Goal: Task Accomplishment & Management: Complete application form

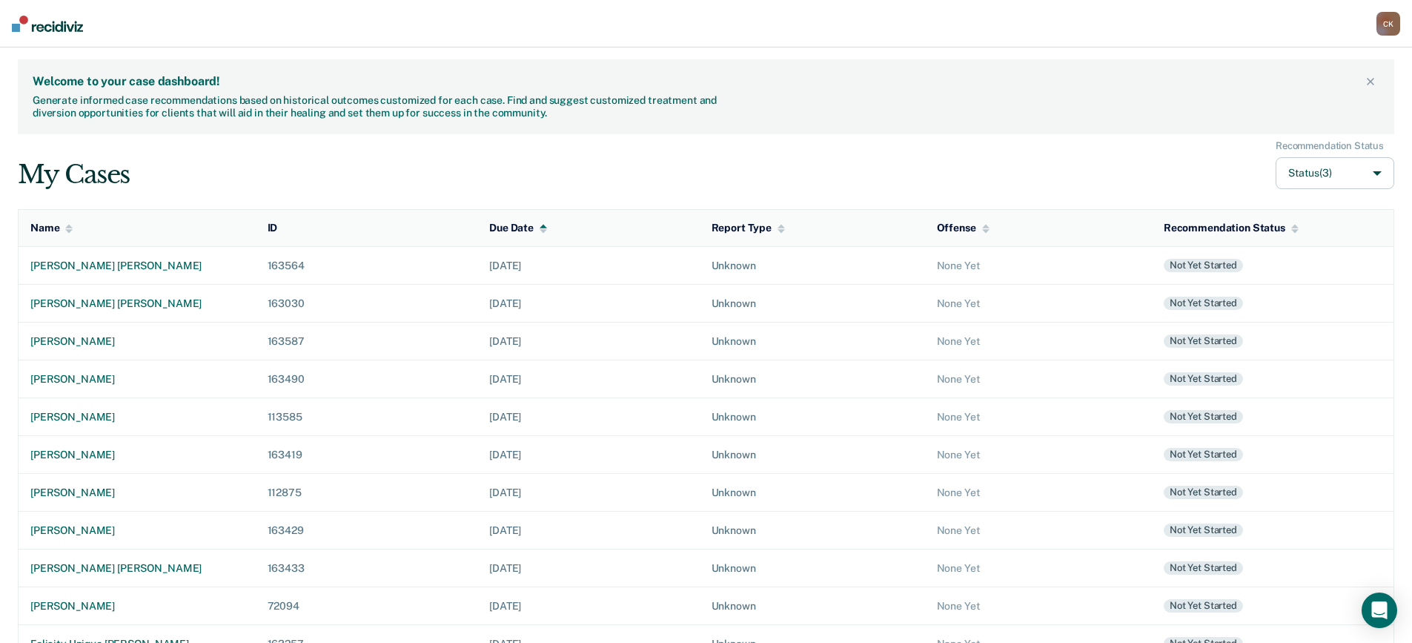
scroll to position [70, 0]
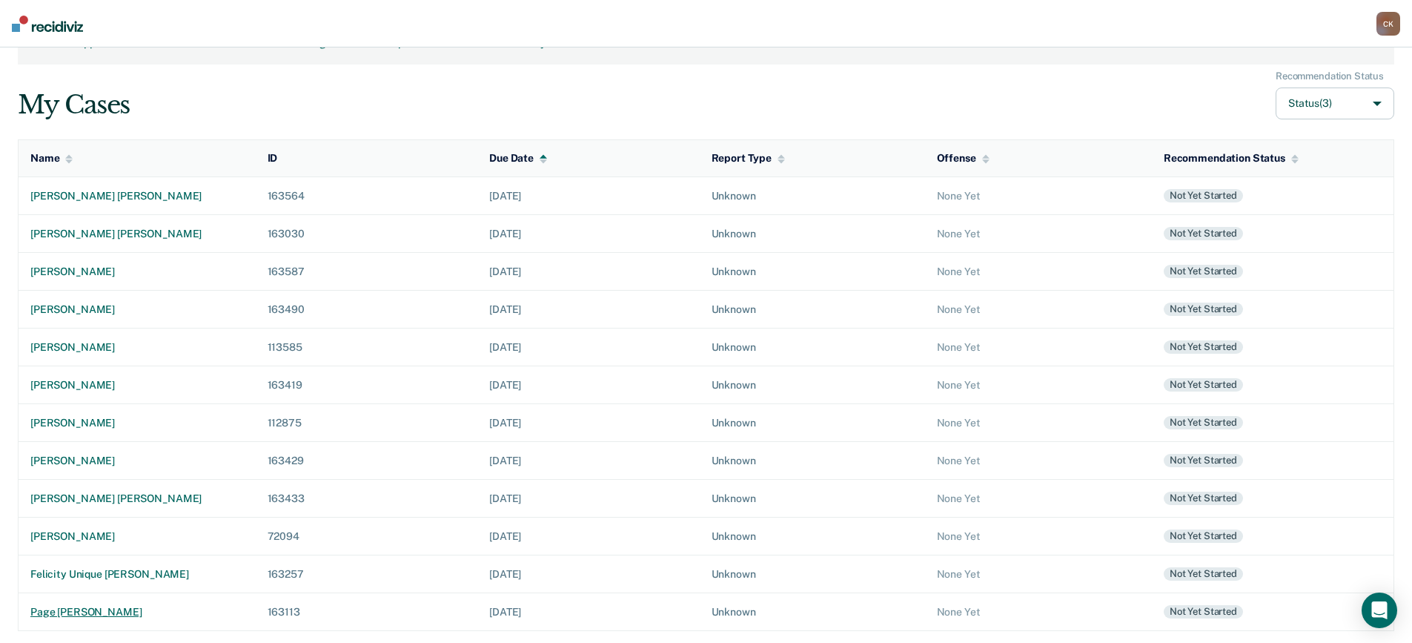
click at [104, 608] on div "page [PERSON_NAME]" at bounding box center [136, 612] width 213 height 13
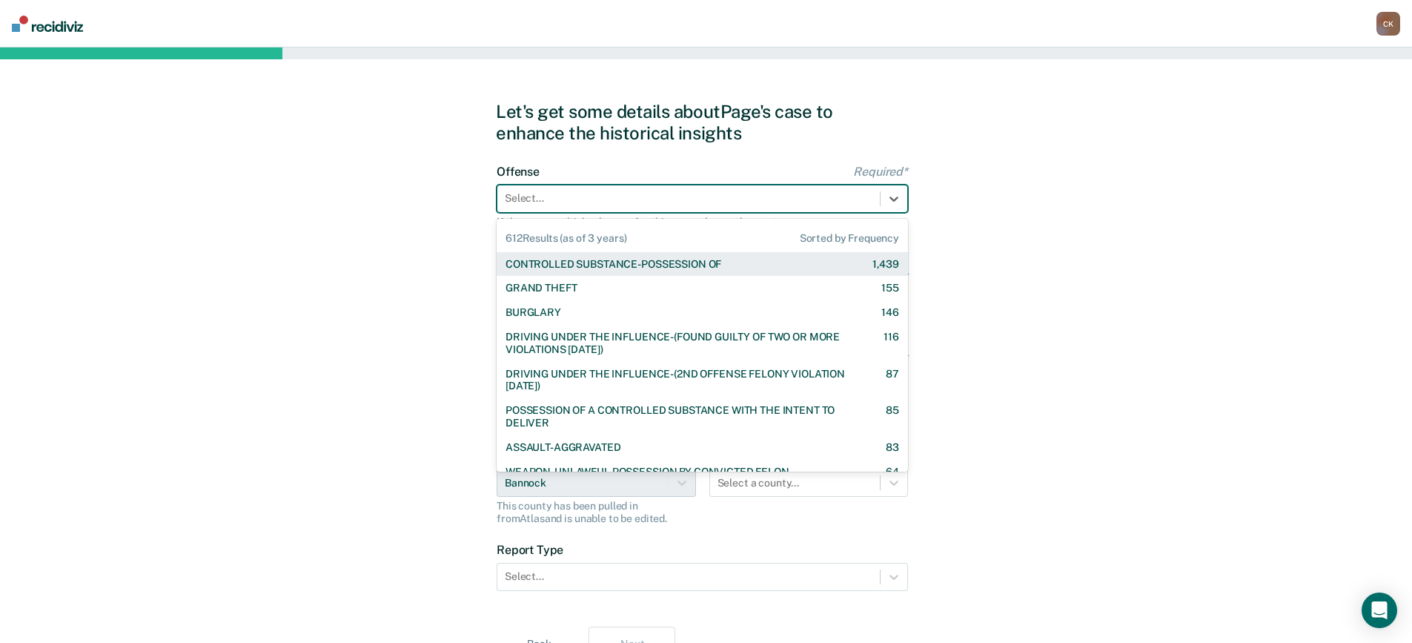
click at [614, 199] on div at bounding box center [689, 199] width 368 height 16
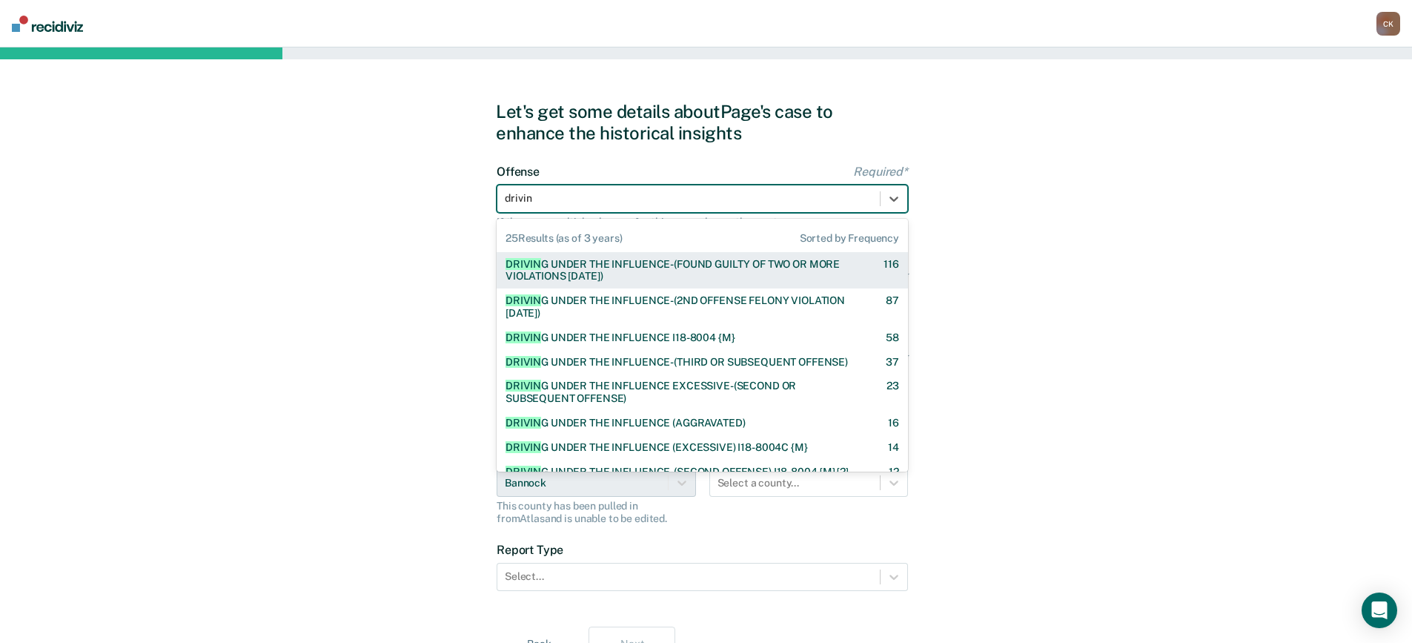
type input "driving"
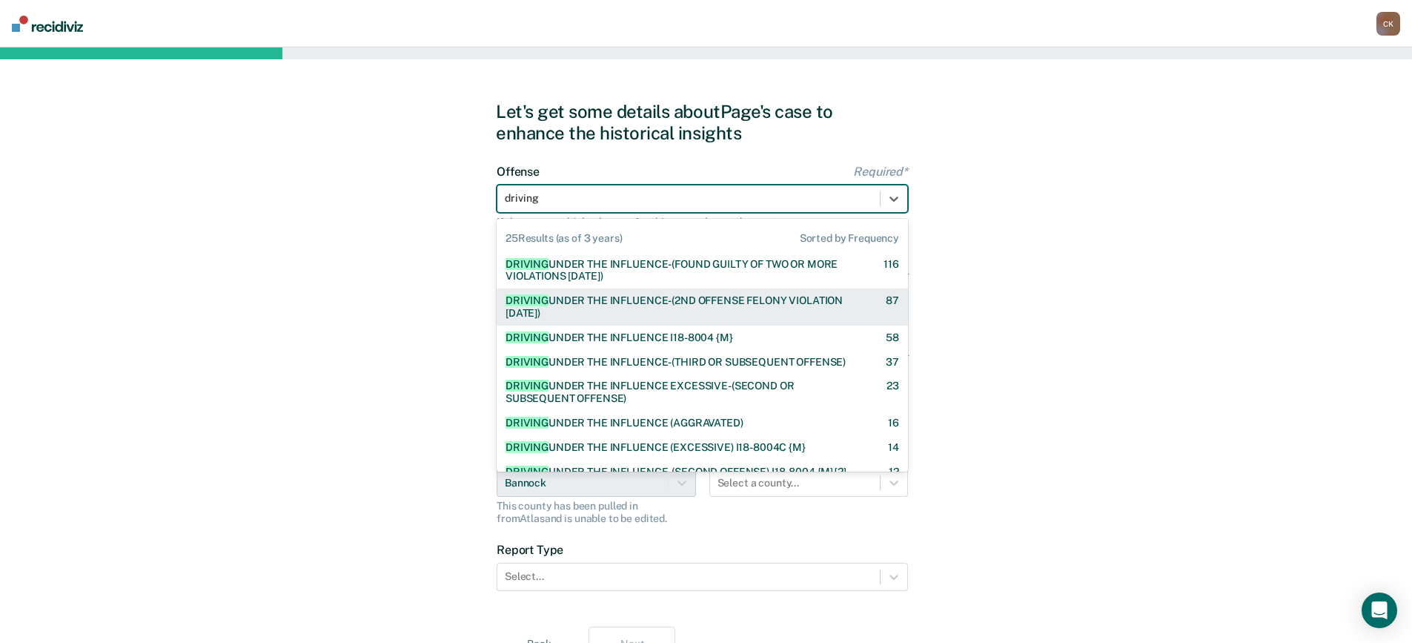
click at [698, 304] on div "DRIVING UNDER THE INFLUENCE-(2ND OFFENSE FELONY VIOLATION [DATE])" at bounding box center [683, 306] width 354 height 25
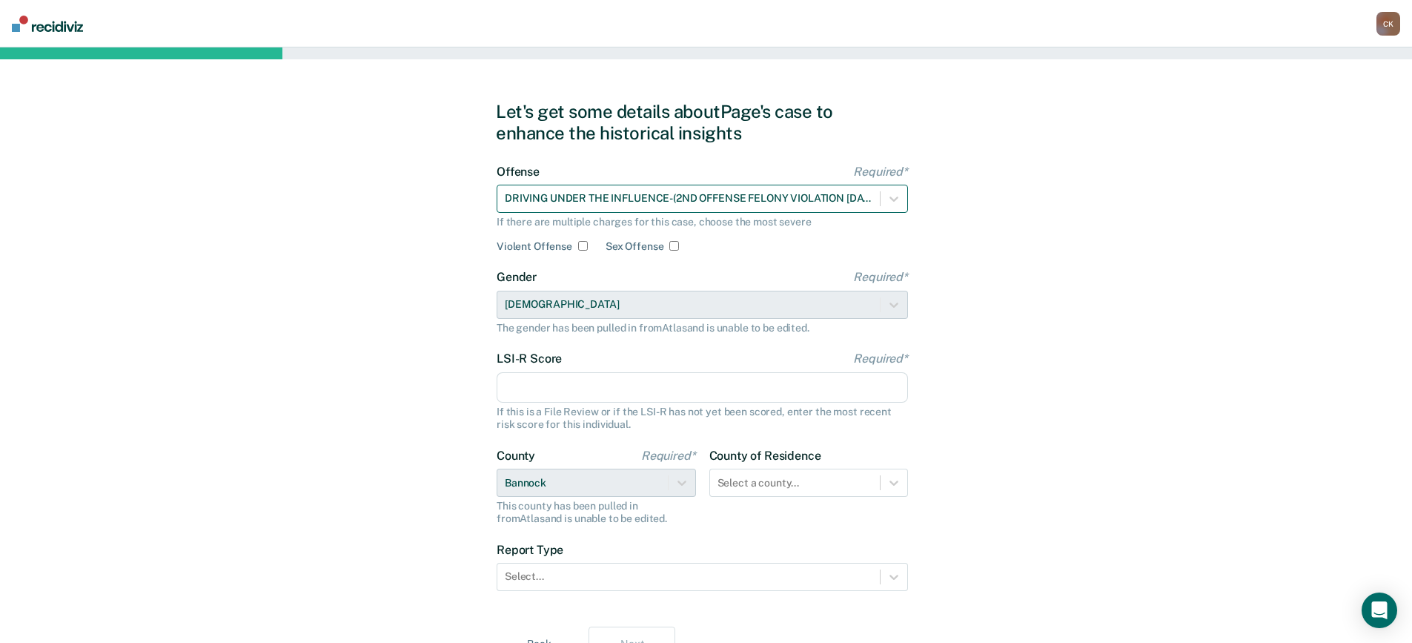
click at [793, 205] on div at bounding box center [689, 199] width 368 height 16
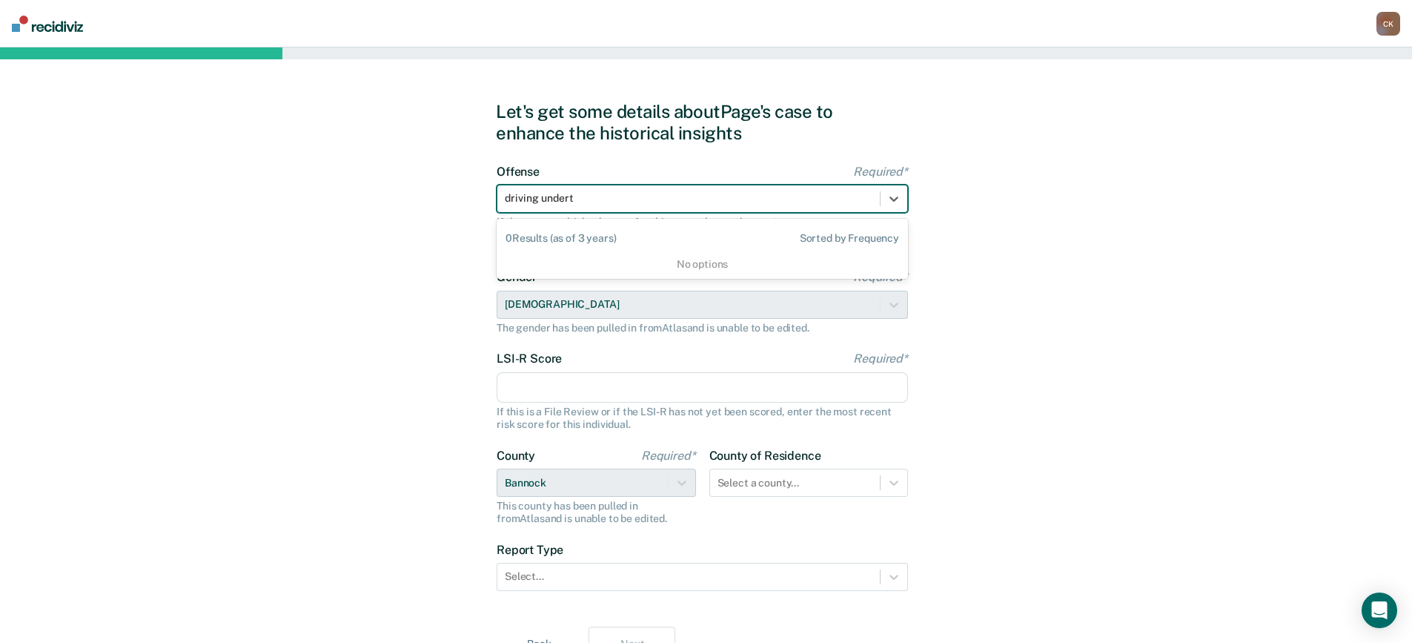
type input "driving under"
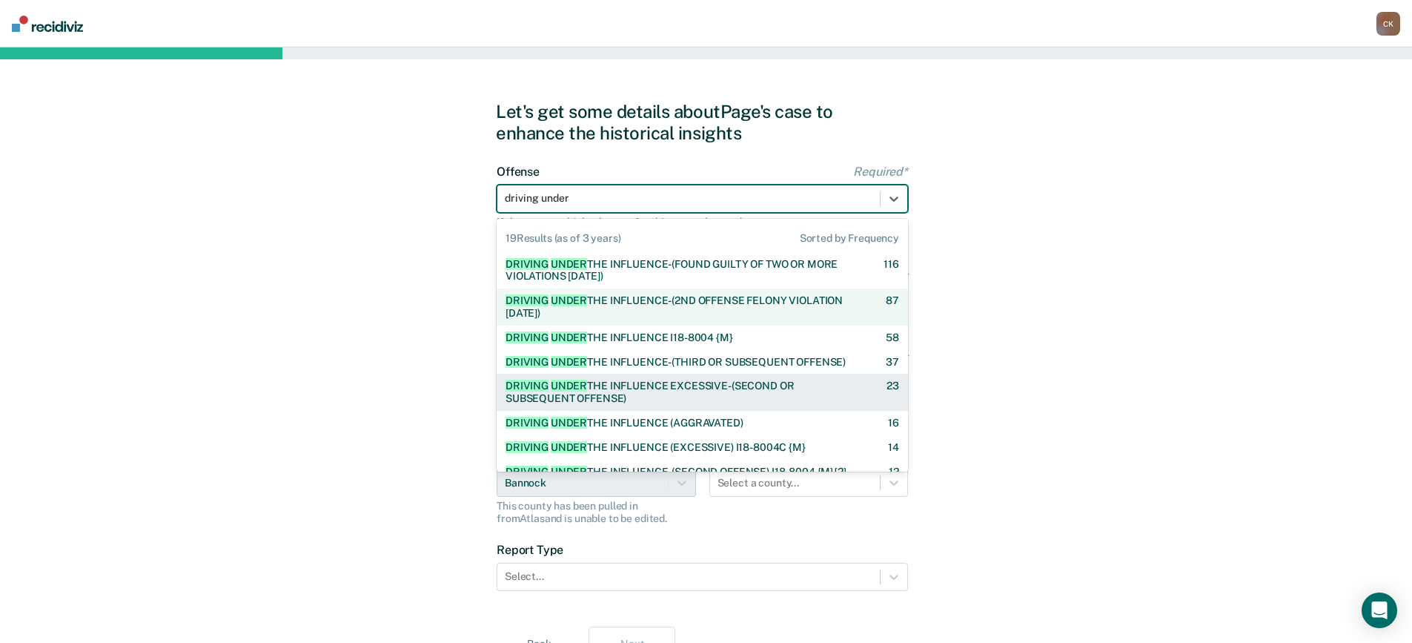
click at [642, 400] on div "DRIVING UNDER THE INFLUENCE EXCESSIVE-(SECOND OR SUBSEQUENT OFFENSE)" at bounding box center [683, 392] width 355 height 25
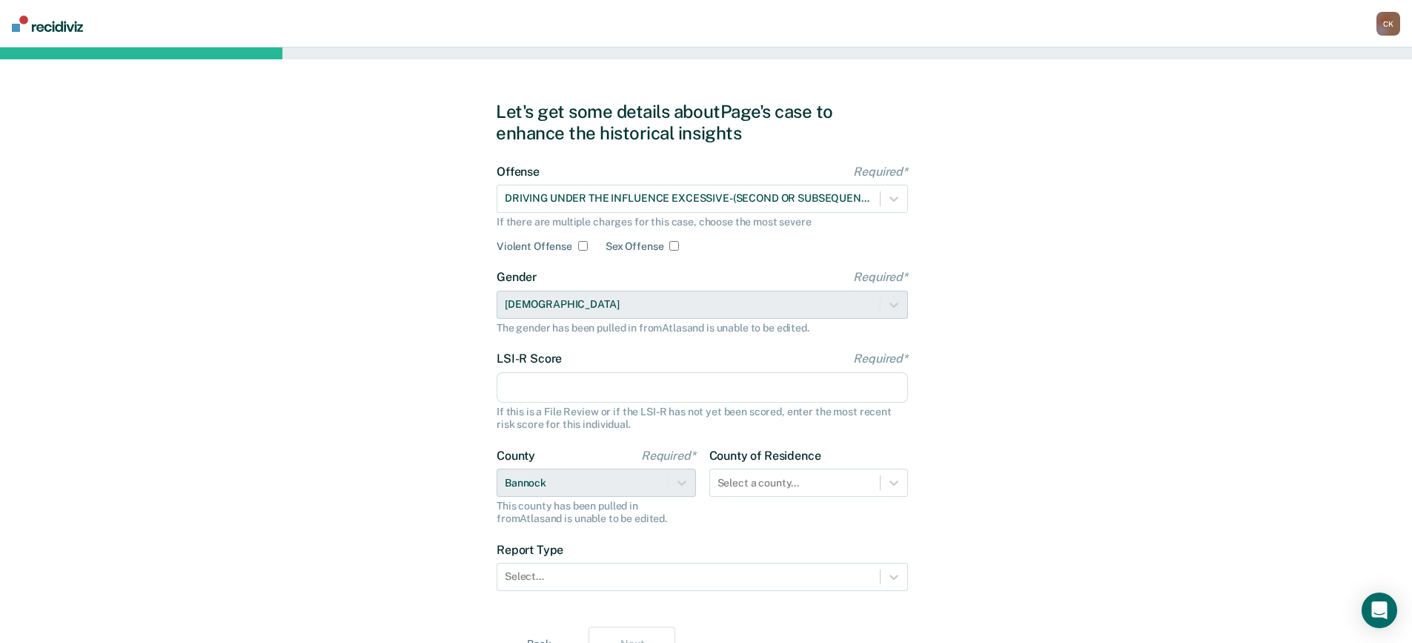
click at [629, 394] on input "LSI-R Score Required*" at bounding box center [702, 387] width 411 height 31
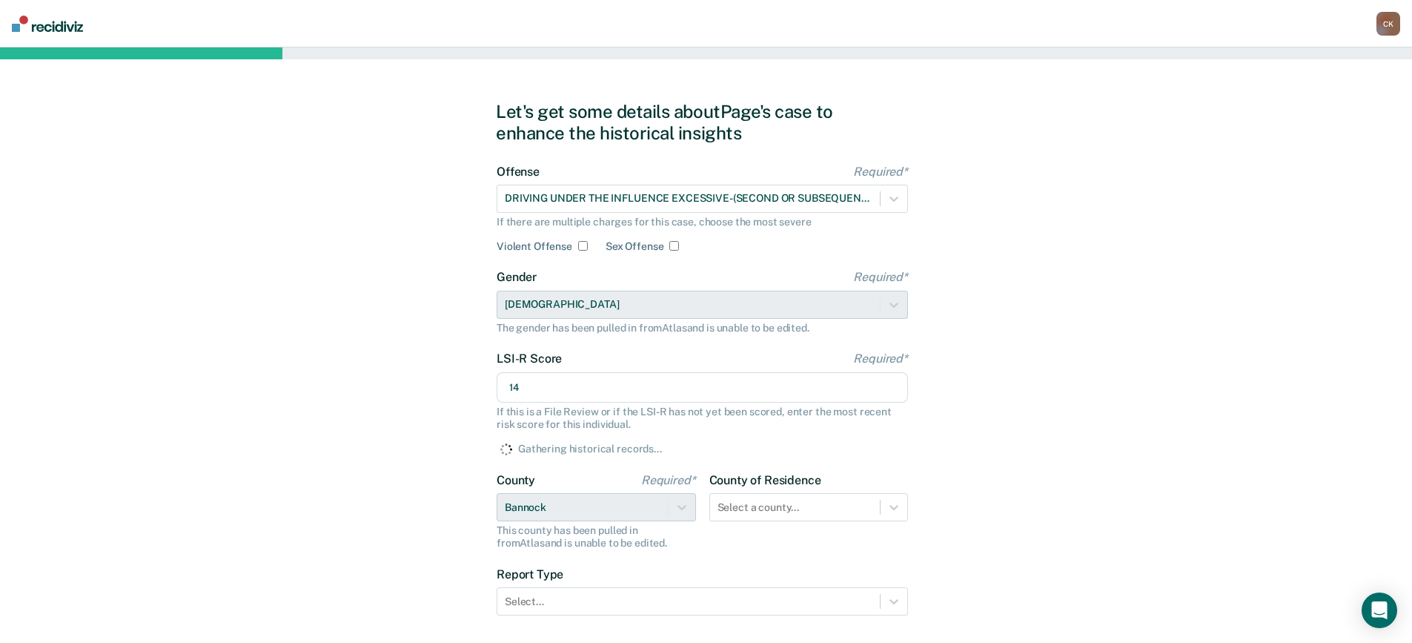
type input "14"
click at [1169, 401] on div "Let's get some details about [PERSON_NAME]'s case to enhance the historical ins…" at bounding box center [706, 393] width 1412 height 692
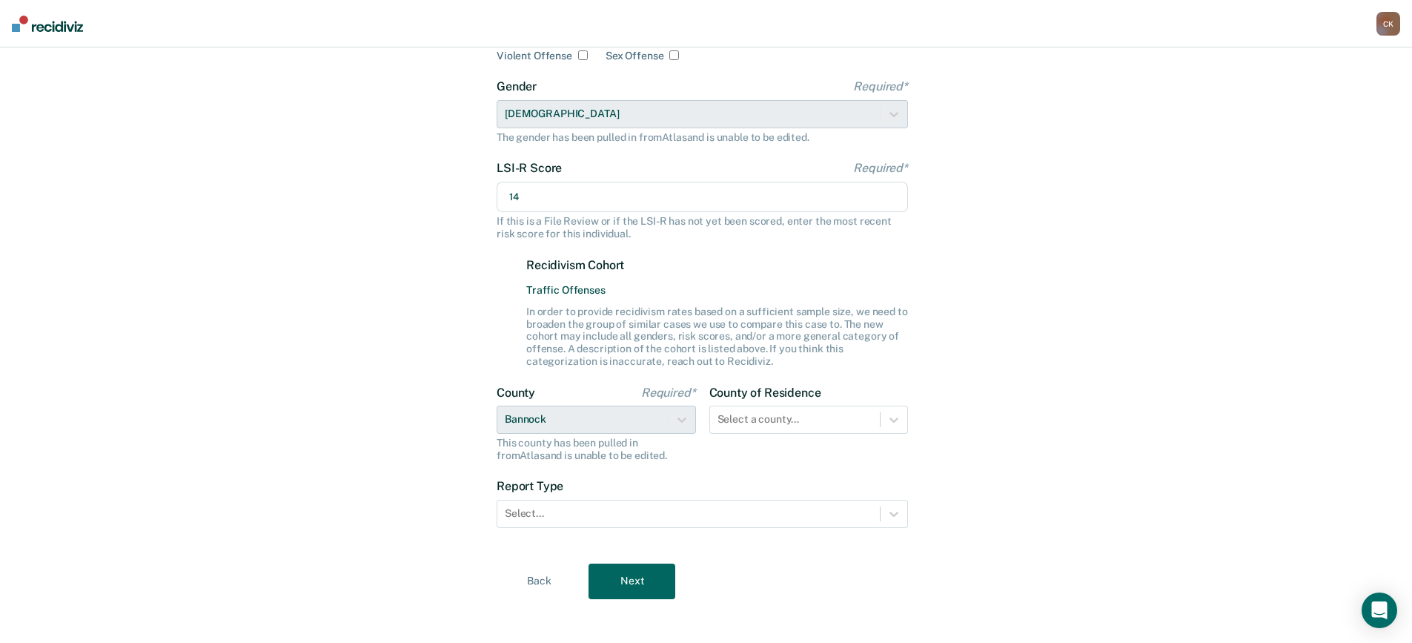
scroll to position [200, 0]
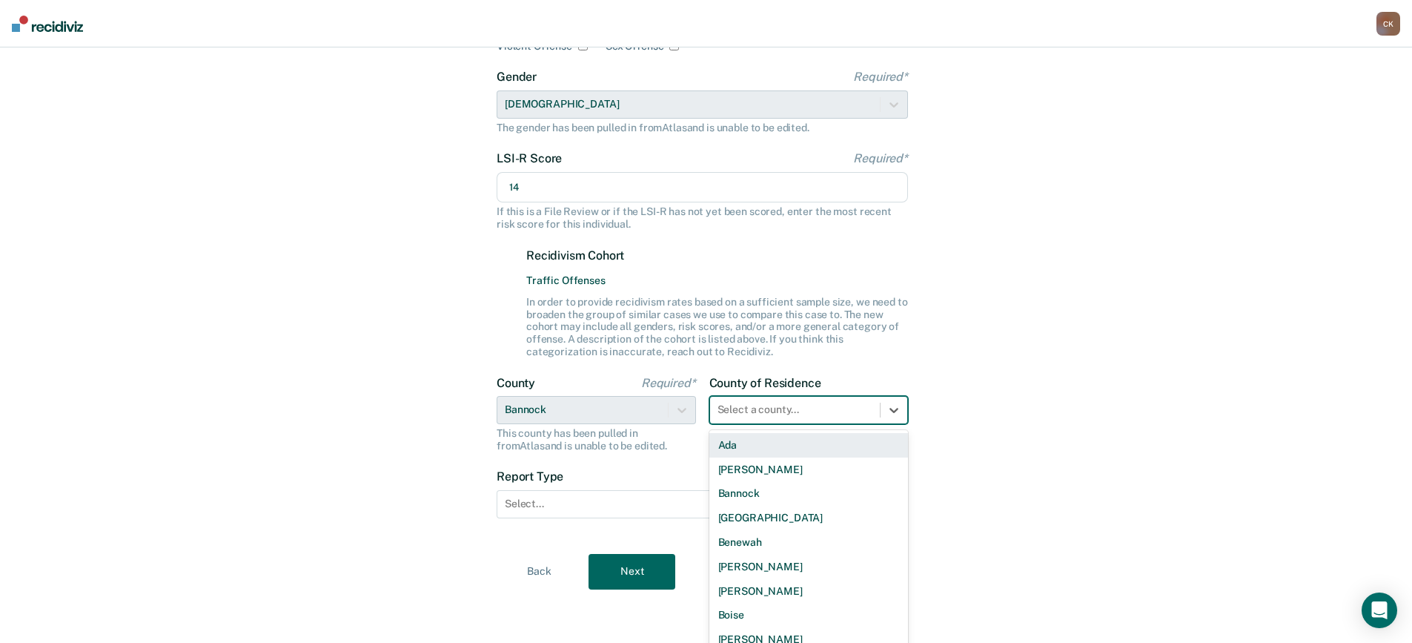
click at [792, 407] on div at bounding box center [796, 410] width 156 height 16
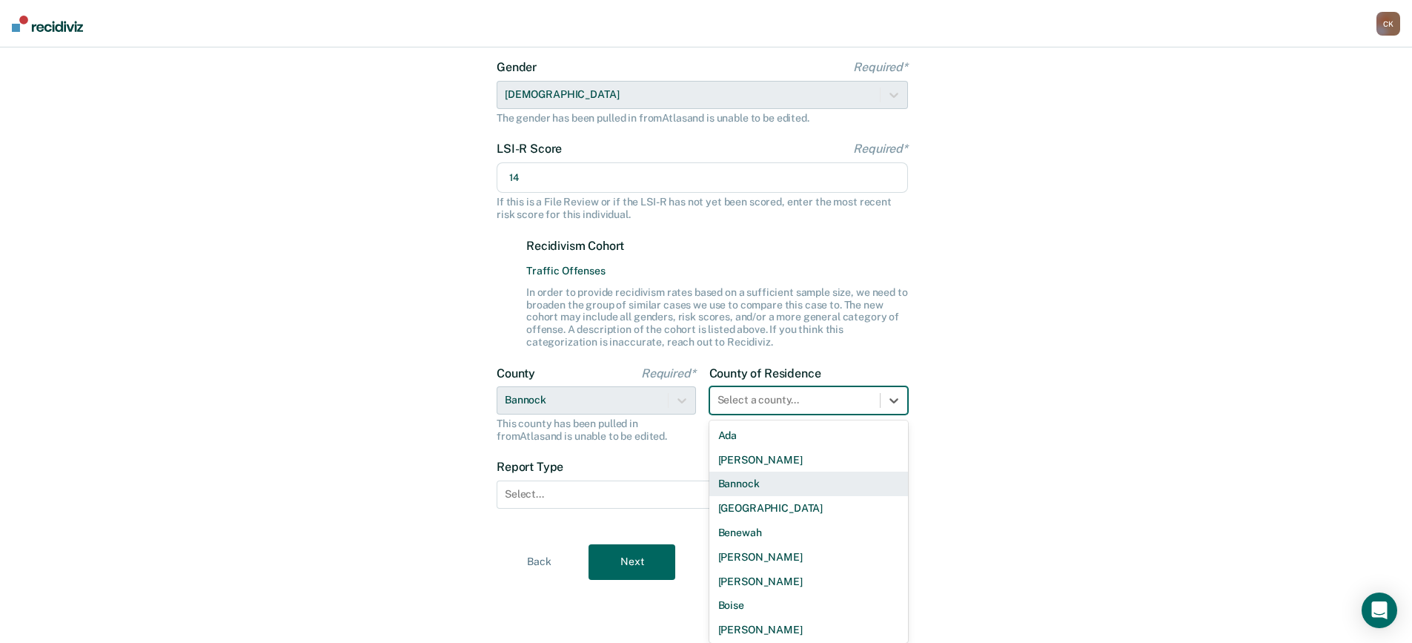
click at [797, 482] on div "Bannock" at bounding box center [808, 483] width 199 height 24
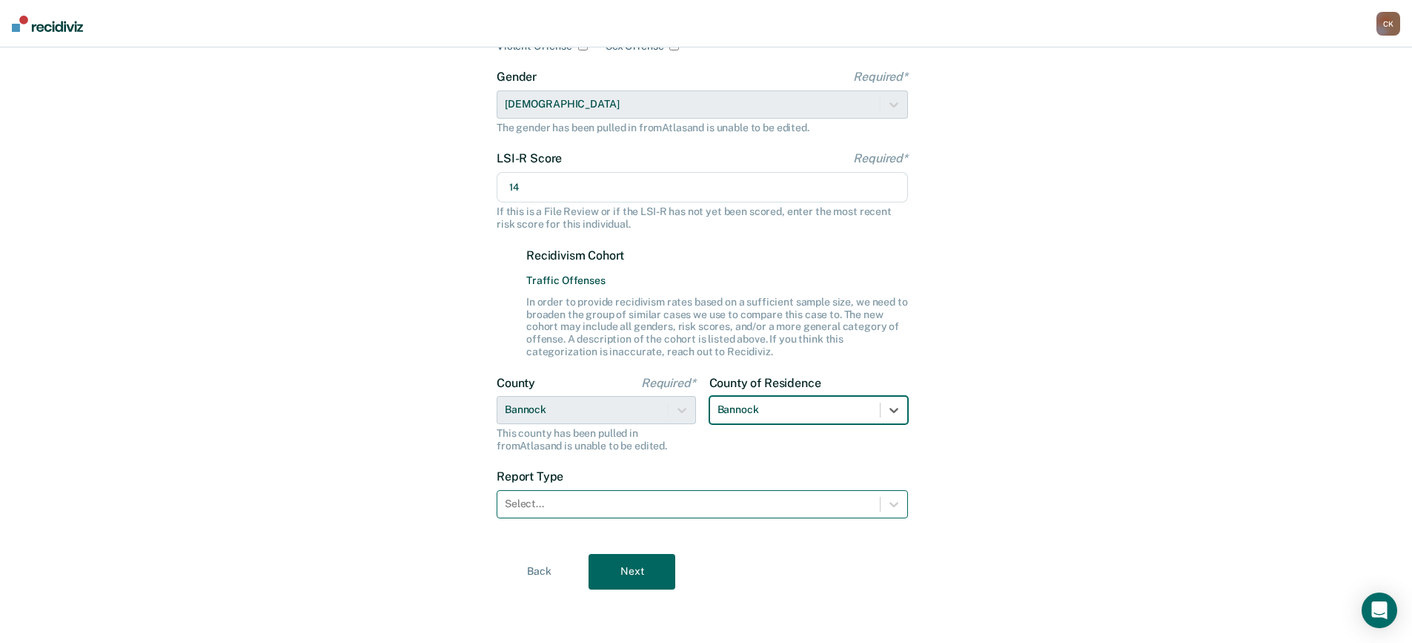
scroll to position [200, 0]
click at [630, 500] on div at bounding box center [689, 504] width 368 height 16
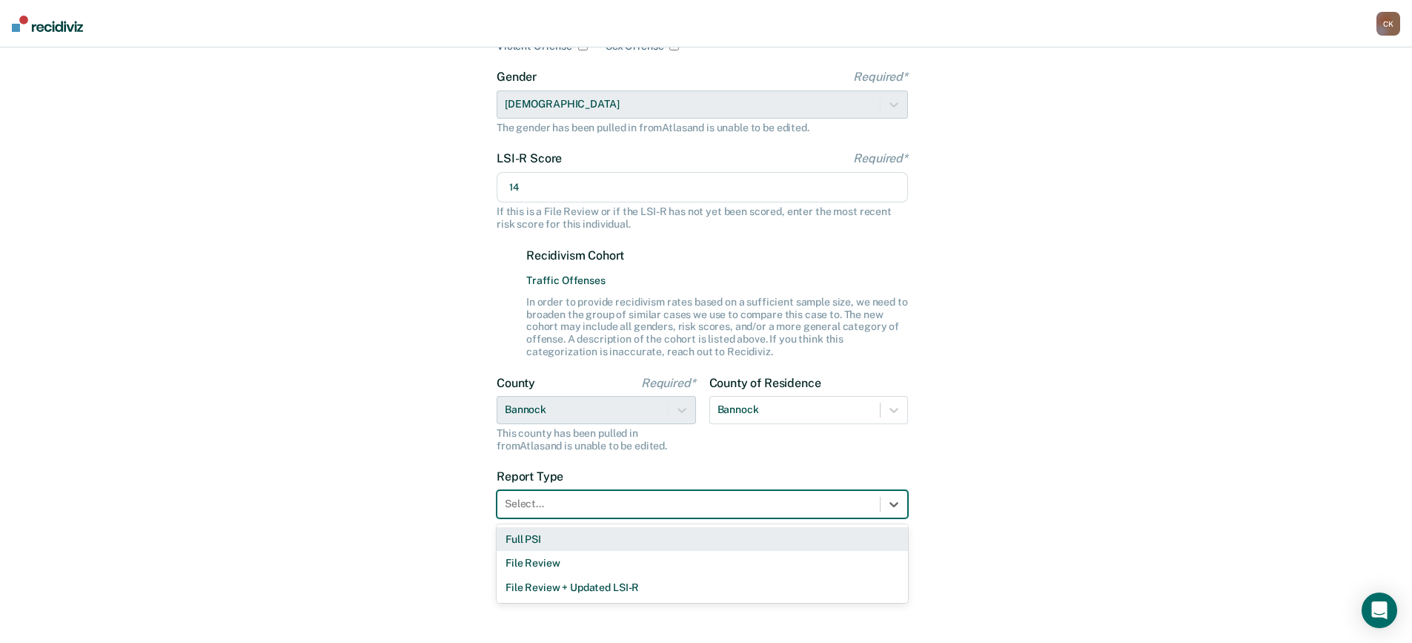
click at [576, 534] on div "Full PSI" at bounding box center [702, 539] width 411 height 24
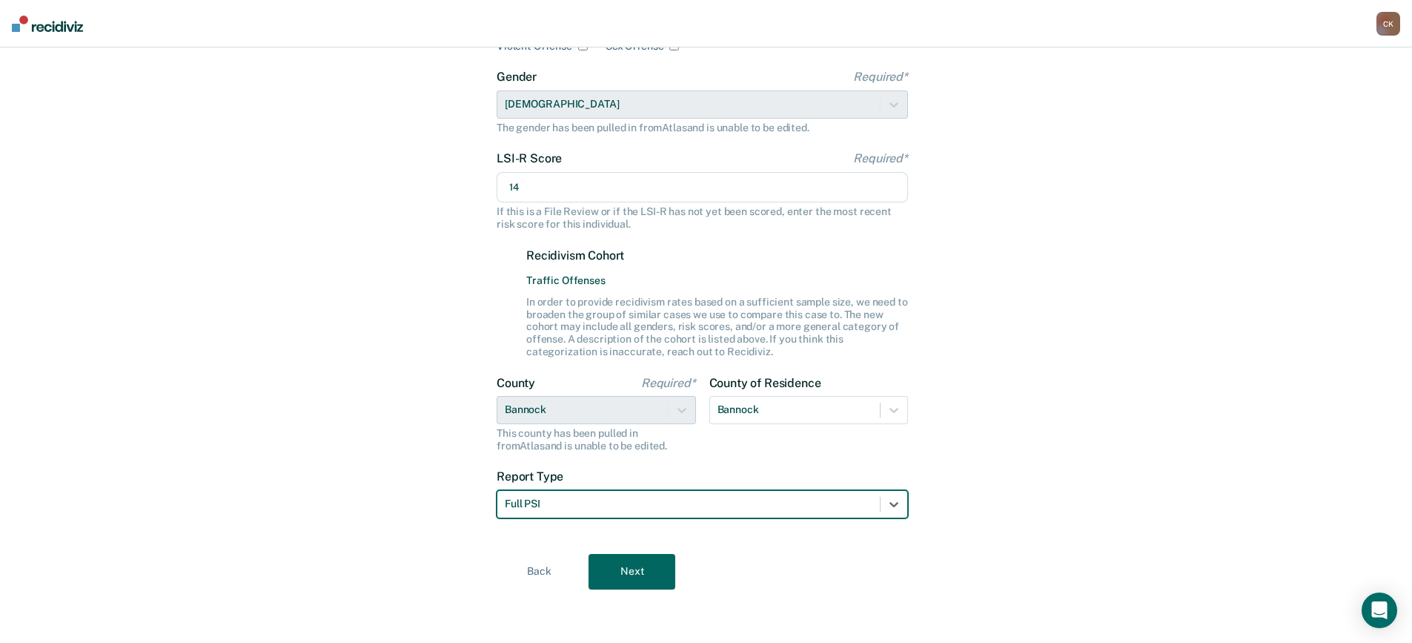
click at [642, 570] on button "Next" at bounding box center [632, 572] width 87 height 36
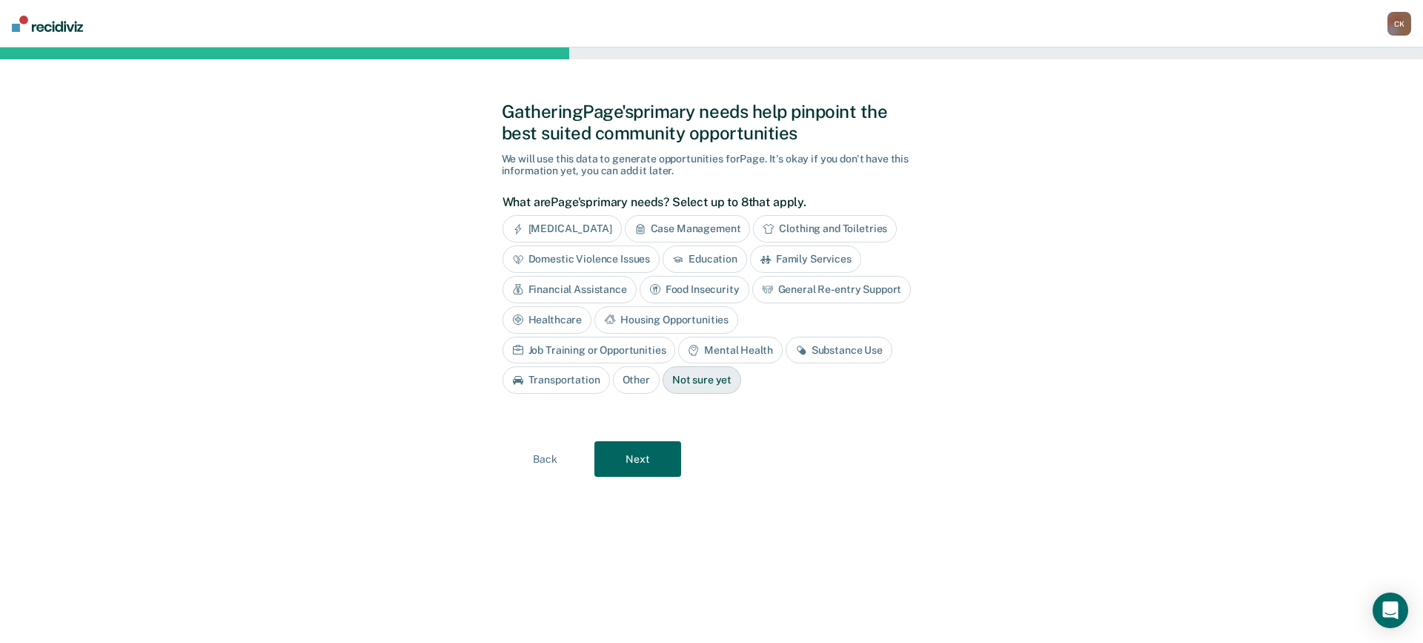
click at [786, 352] on div "Substance Use" at bounding box center [839, 350] width 107 height 27
click at [678, 349] on div "Mental Health" at bounding box center [730, 350] width 104 height 27
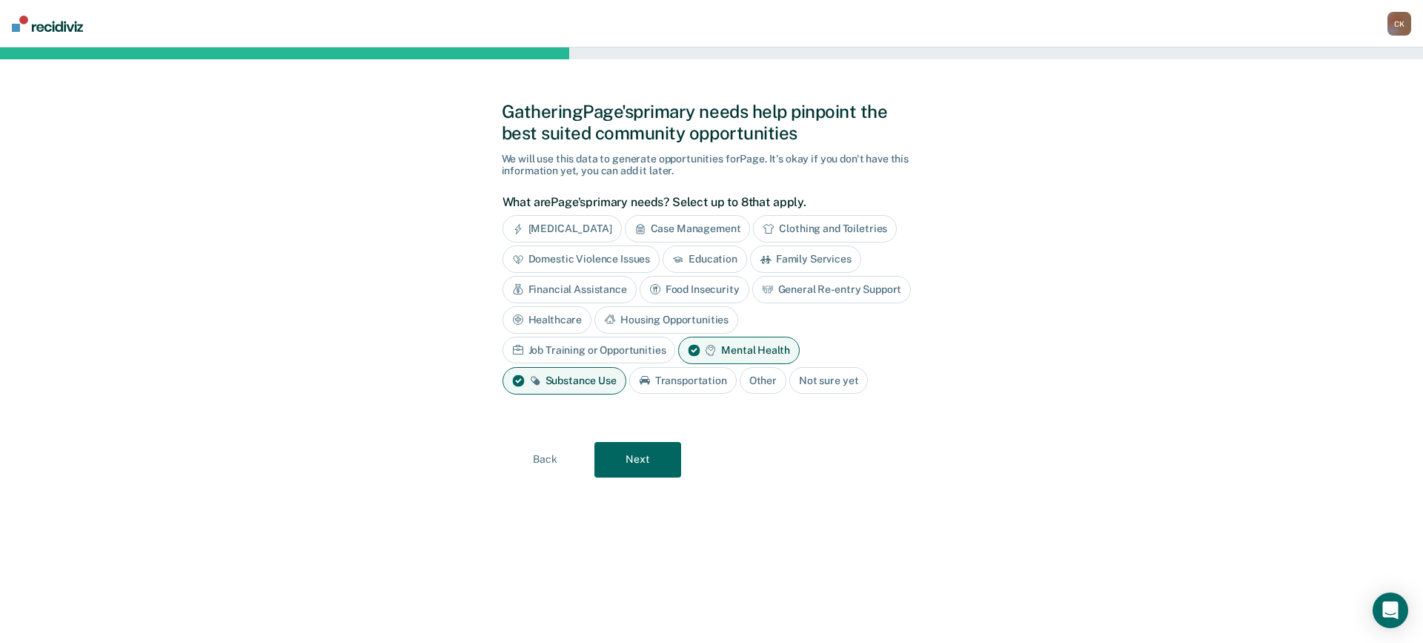
click at [562, 322] on div "Healthcare" at bounding box center [548, 319] width 90 height 27
click at [640, 451] on button "Next" at bounding box center [637, 460] width 87 height 36
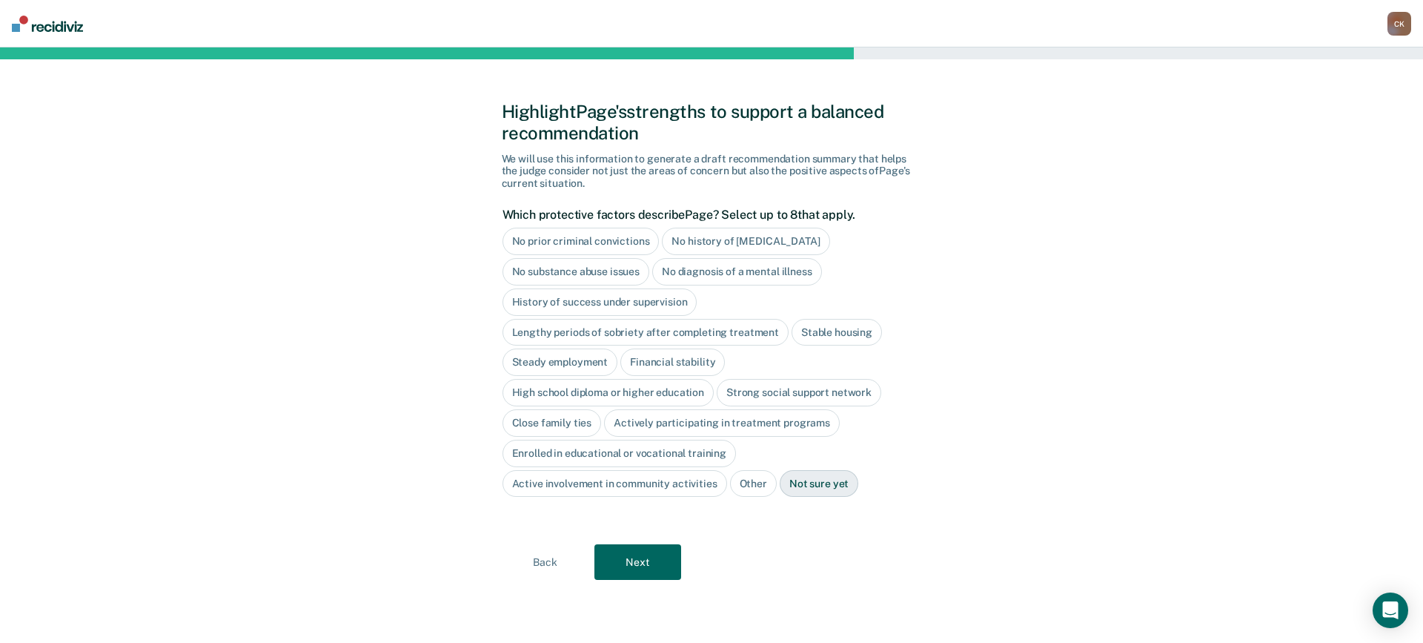
click at [755, 242] on div "No history of [MEDICAL_DATA]" at bounding box center [746, 241] width 168 height 27
click at [836, 340] on div "Stable housing" at bounding box center [837, 332] width 90 height 27
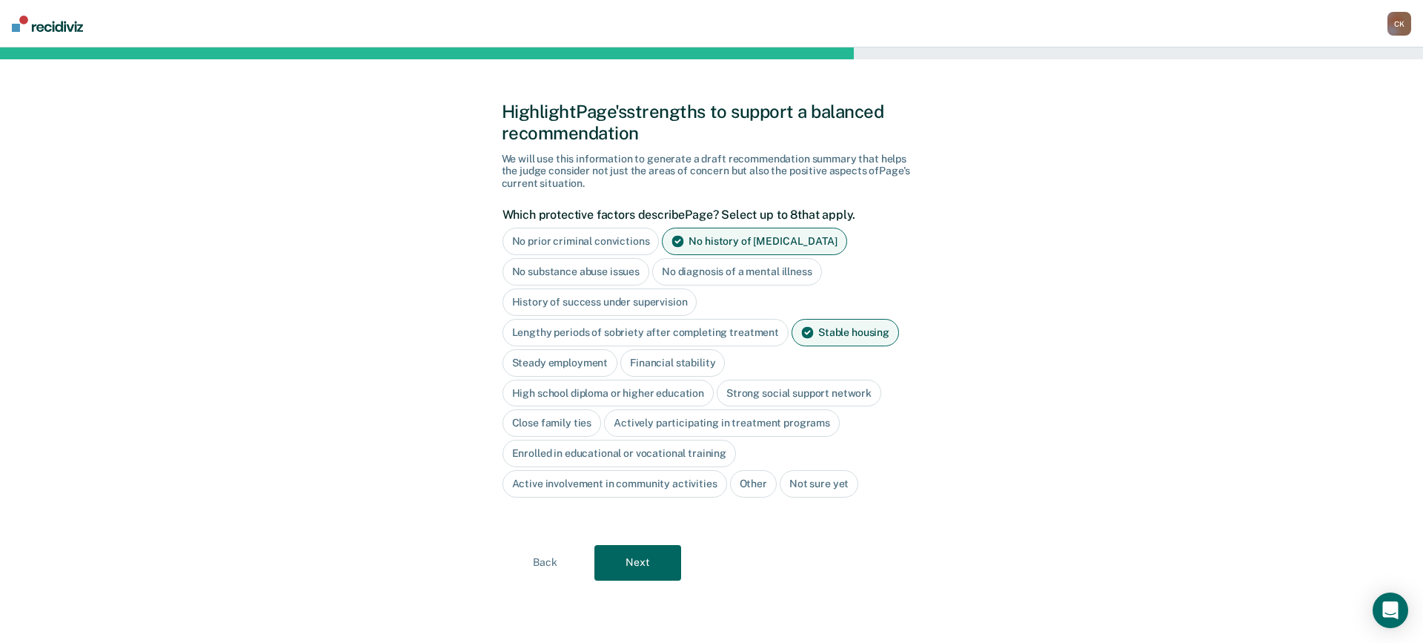
click at [574, 362] on div "Steady employment" at bounding box center [561, 362] width 116 height 27
click at [798, 397] on div "Strong social support network" at bounding box center [799, 393] width 165 height 27
click at [574, 429] on div "Close family ties" at bounding box center [552, 423] width 99 height 27
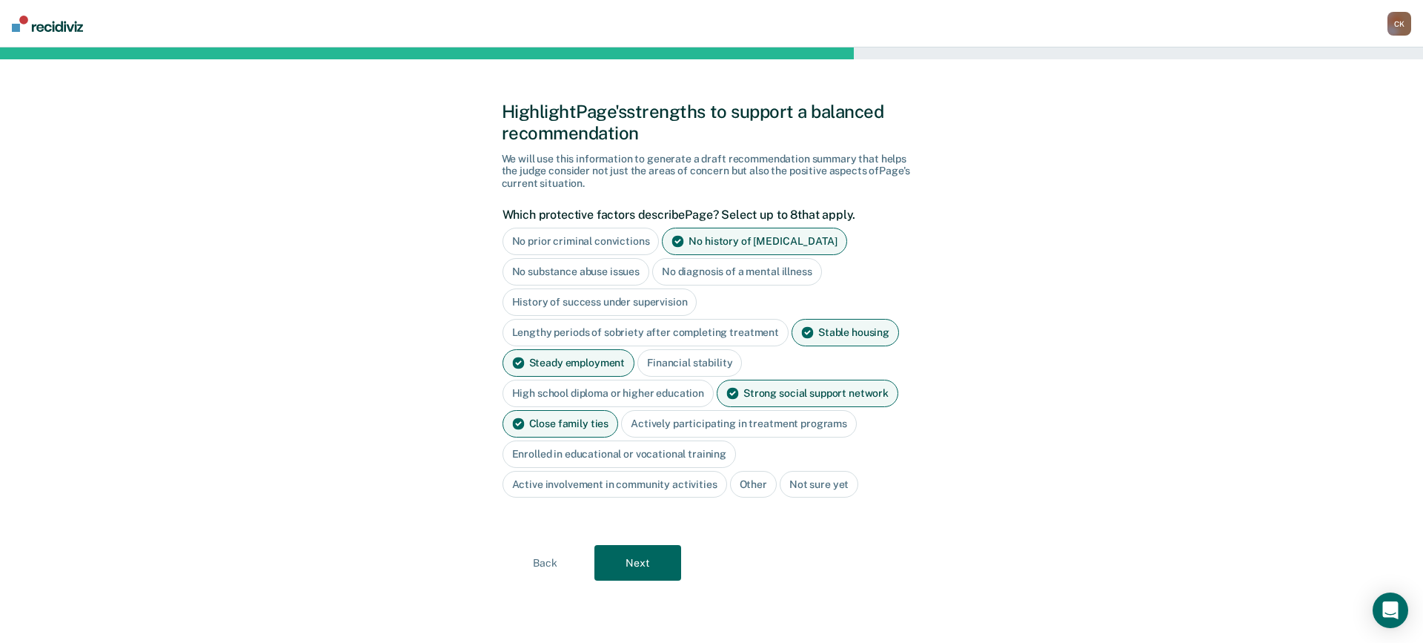
click at [669, 491] on div "Active involvement in community activities" at bounding box center [615, 484] width 225 height 27
click at [662, 561] on button "Next" at bounding box center [637, 564] width 87 height 36
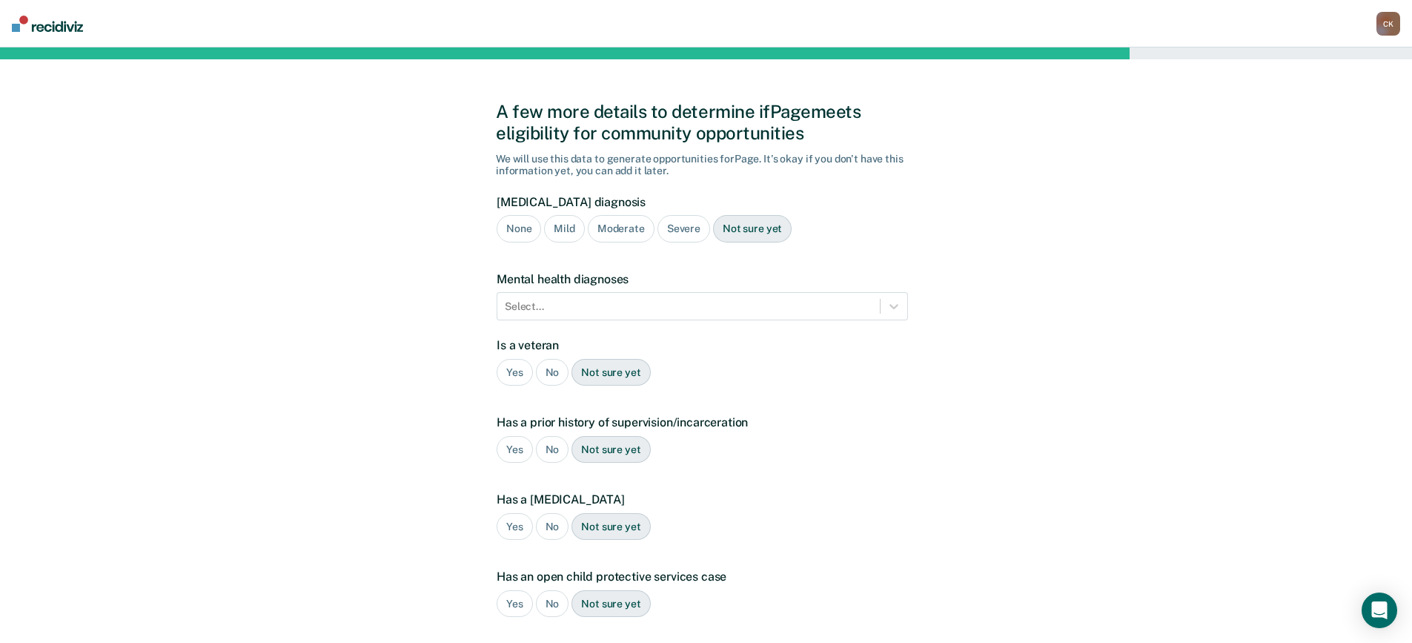
click at [682, 231] on div "Severe" at bounding box center [683, 228] width 53 height 27
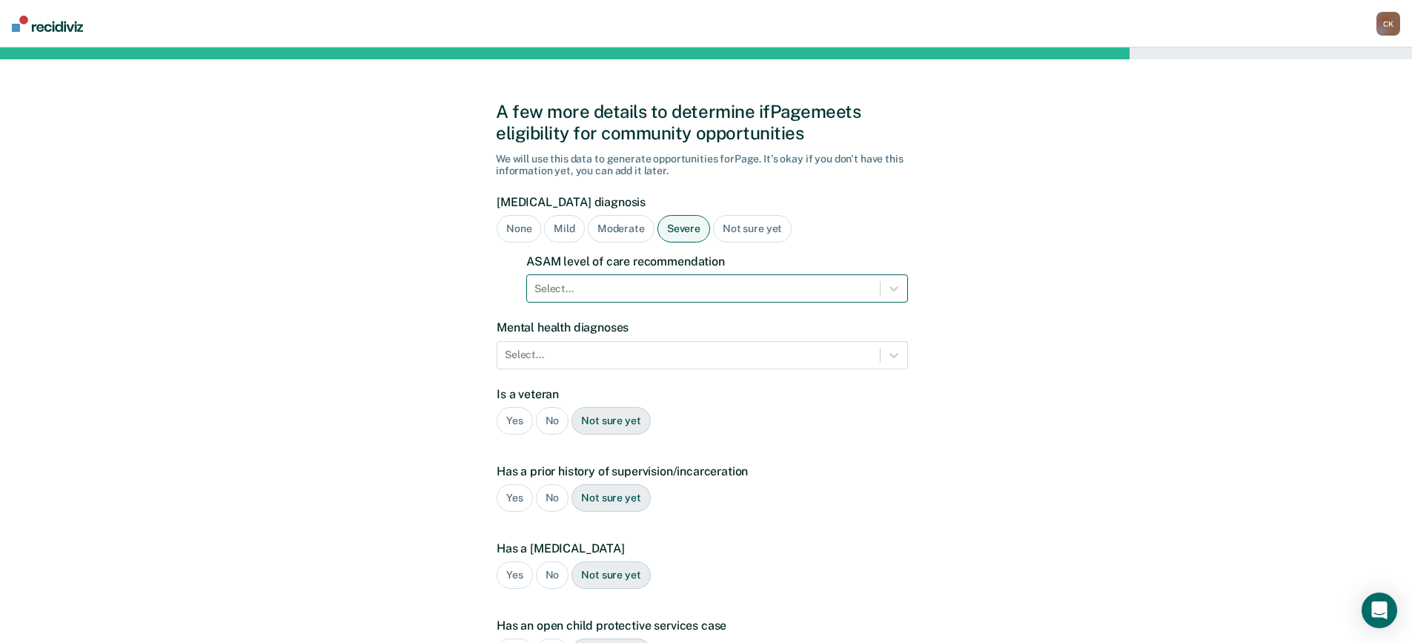
click at [722, 291] on div at bounding box center [703, 289] width 338 height 16
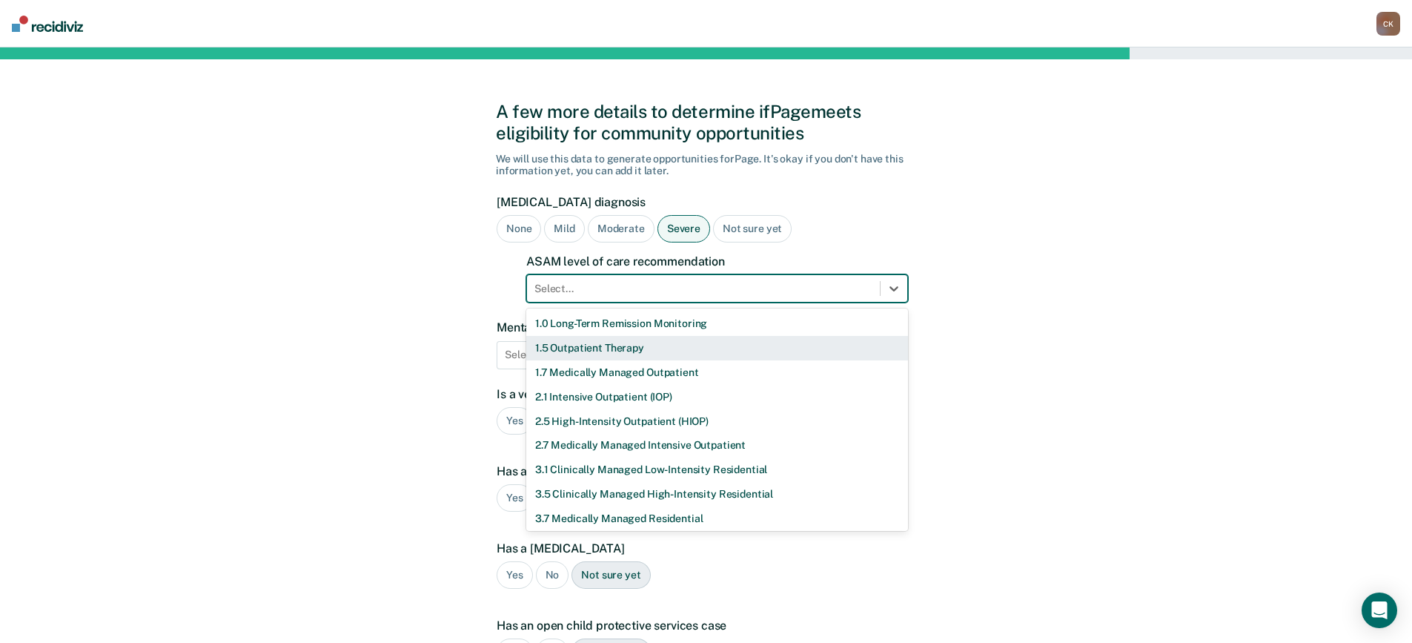
click at [665, 350] on div "1.5 Outpatient Therapy" at bounding box center [717, 348] width 382 height 24
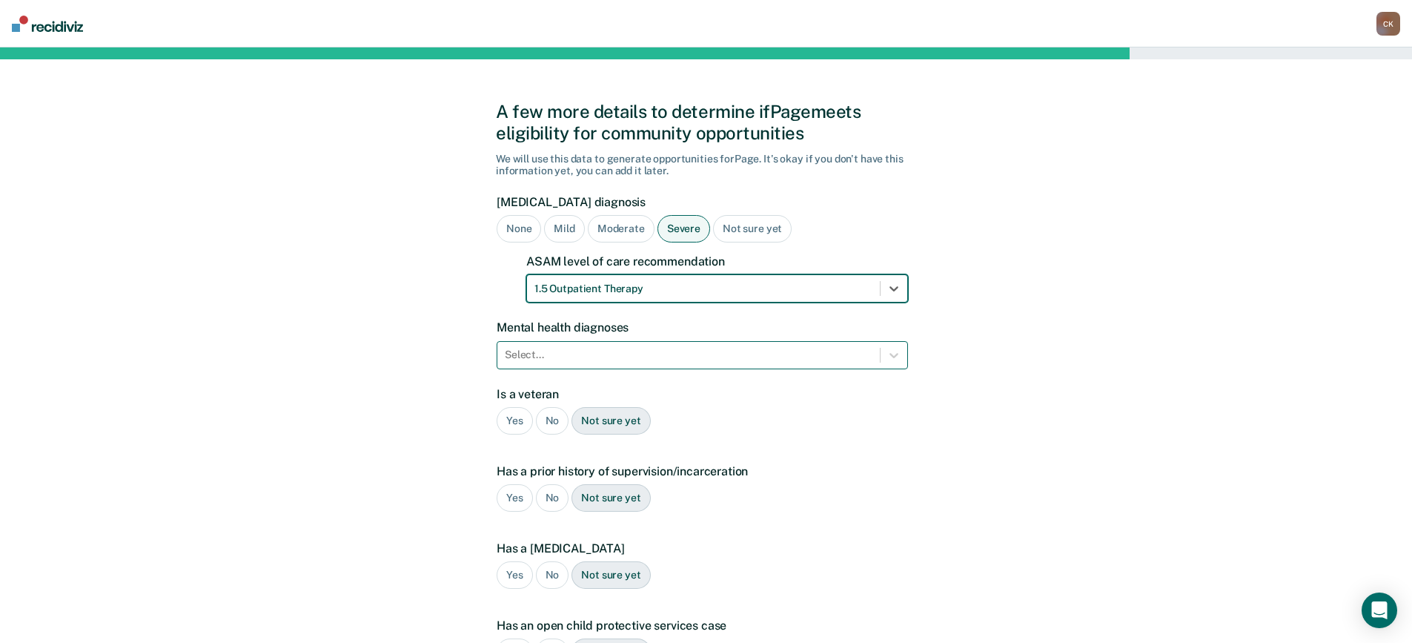
click at [680, 361] on div at bounding box center [689, 355] width 368 height 16
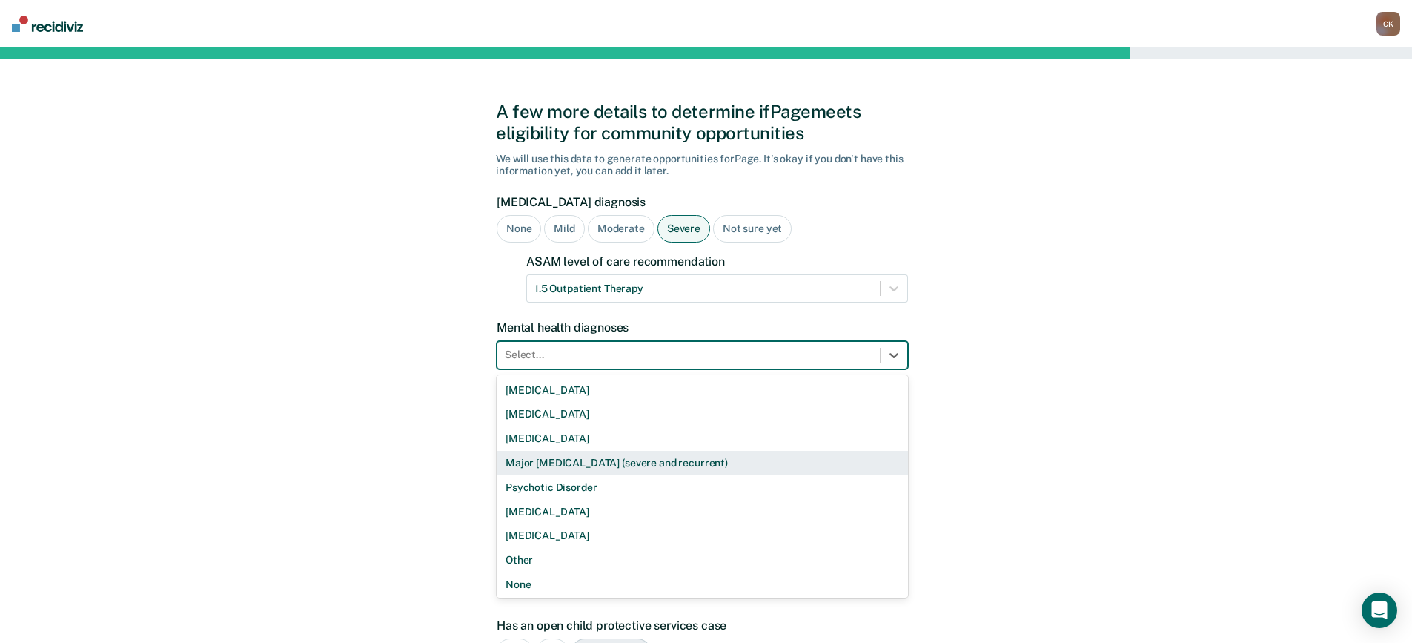
click at [658, 466] on div "Major [MEDICAL_DATA] (severe and recurrent)" at bounding box center [702, 463] width 411 height 24
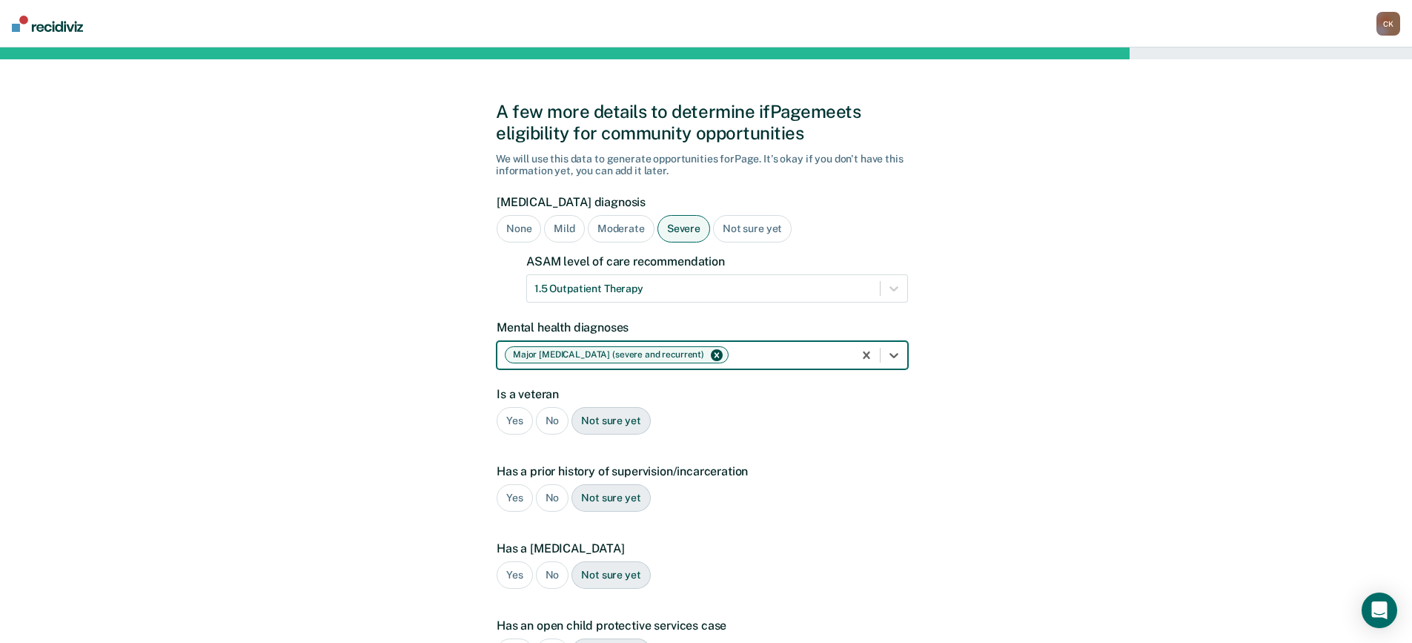
click at [818, 423] on div "Yes No Not sure yet" at bounding box center [702, 420] width 411 height 27
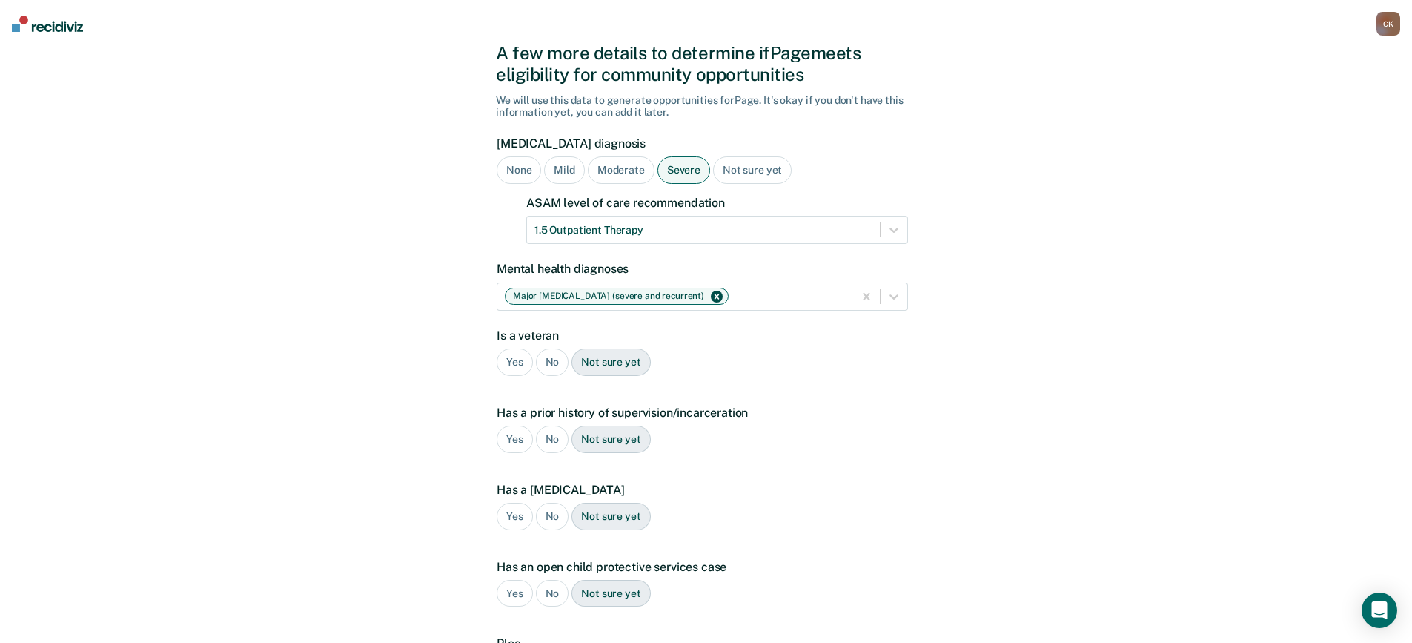
scroll to position [148, 0]
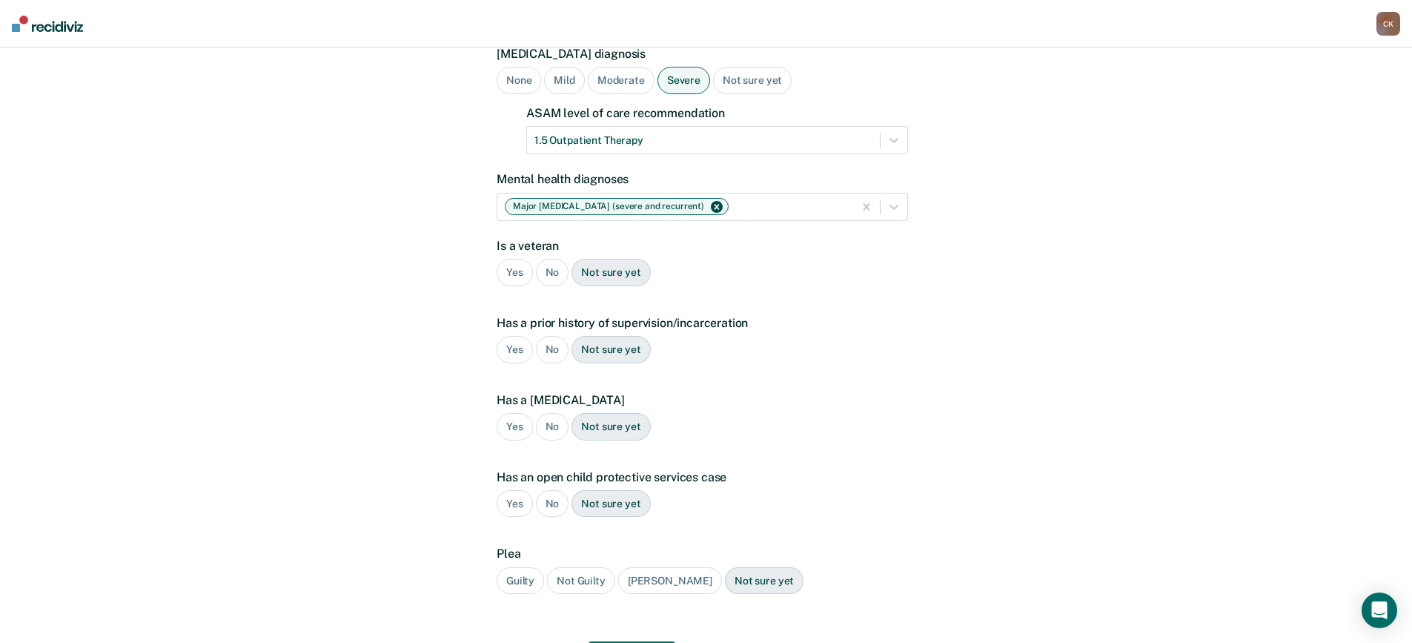
click at [560, 276] on div "No" at bounding box center [552, 272] width 33 height 27
click at [503, 346] on div "Yes" at bounding box center [515, 349] width 36 height 27
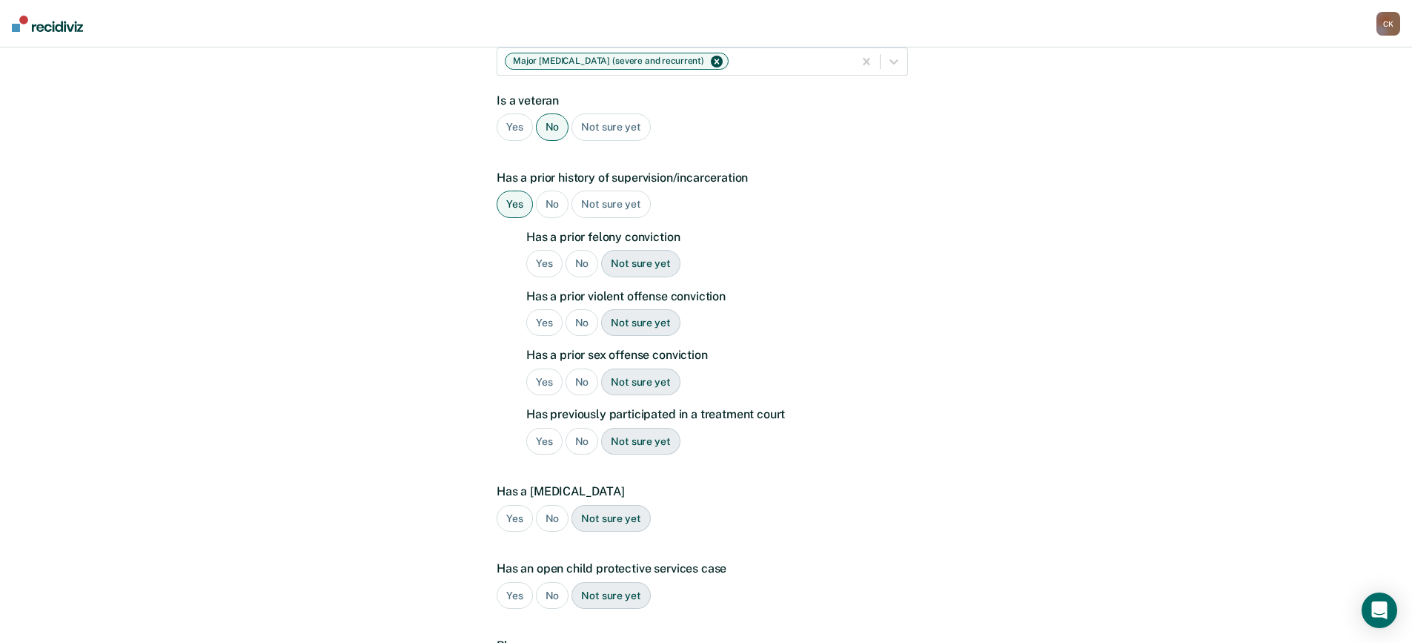
scroll to position [297, 0]
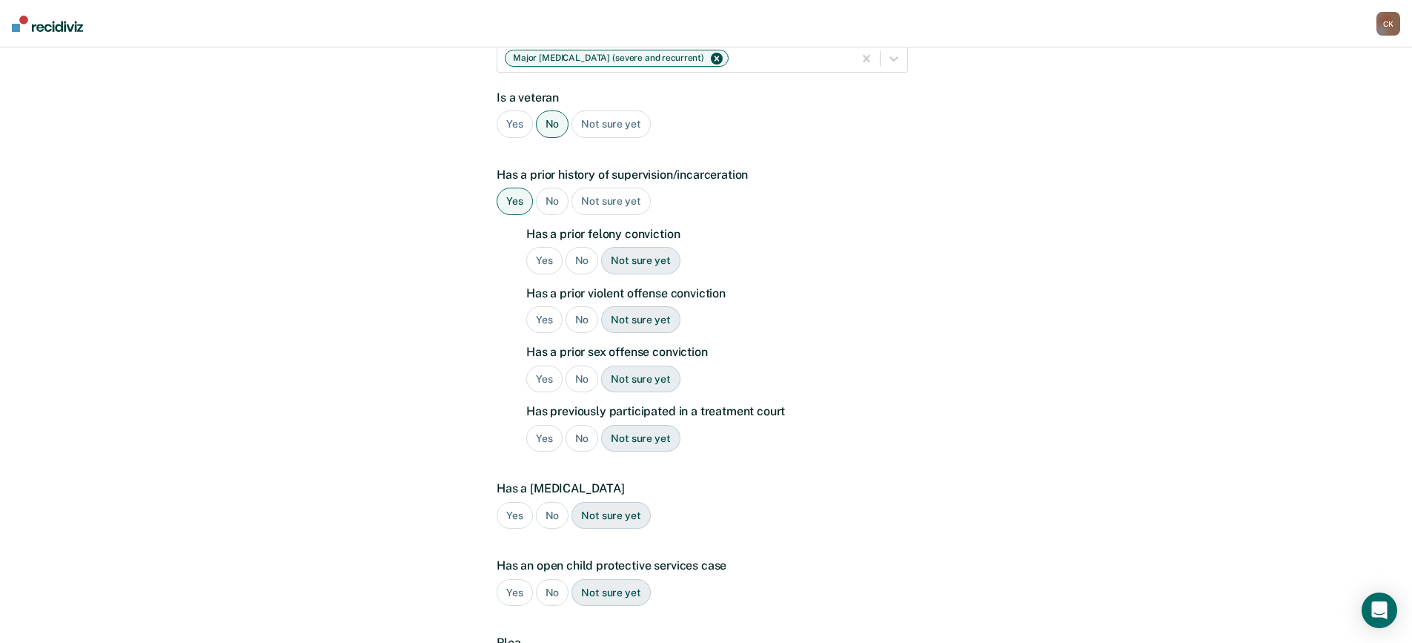
click at [574, 259] on div "No" at bounding box center [582, 260] width 33 height 27
click at [585, 323] on div "No" at bounding box center [582, 319] width 33 height 27
click at [589, 380] on div "No" at bounding box center [582, 378] width 33 height 27
click at [583, 438] on div "No" at bounding box center [582, 438] width 33 height 27
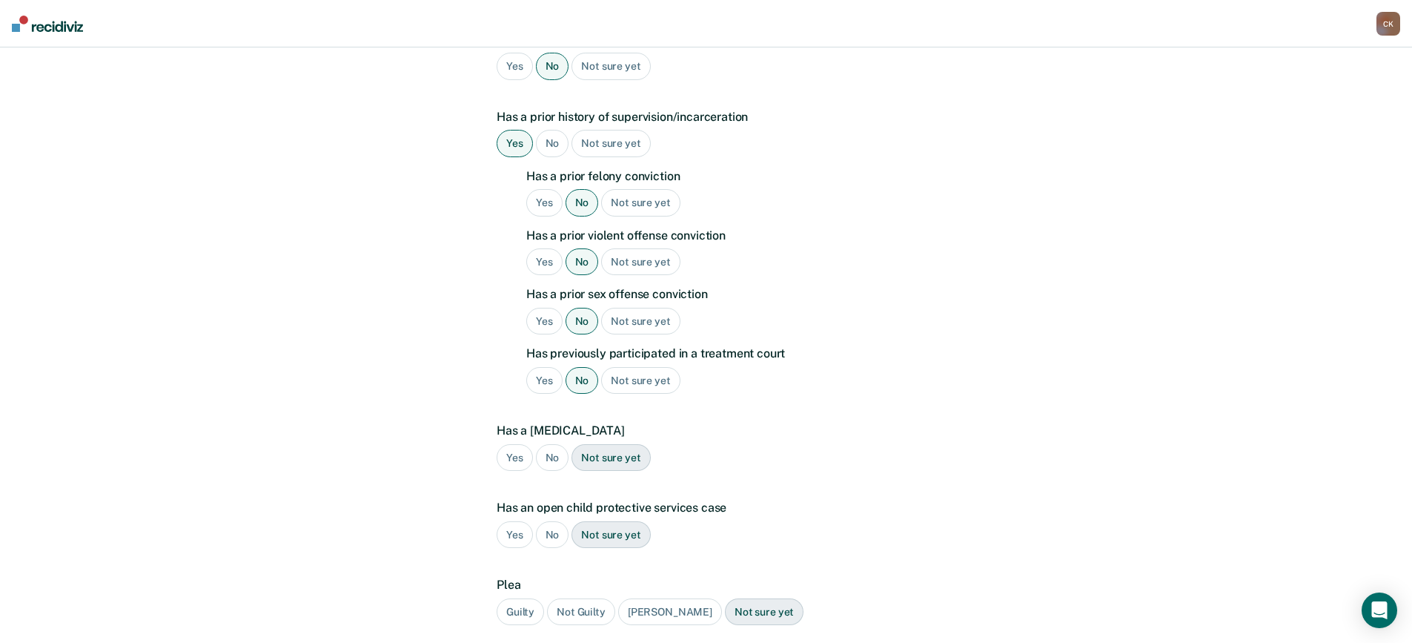
scroll to position [445, 0]
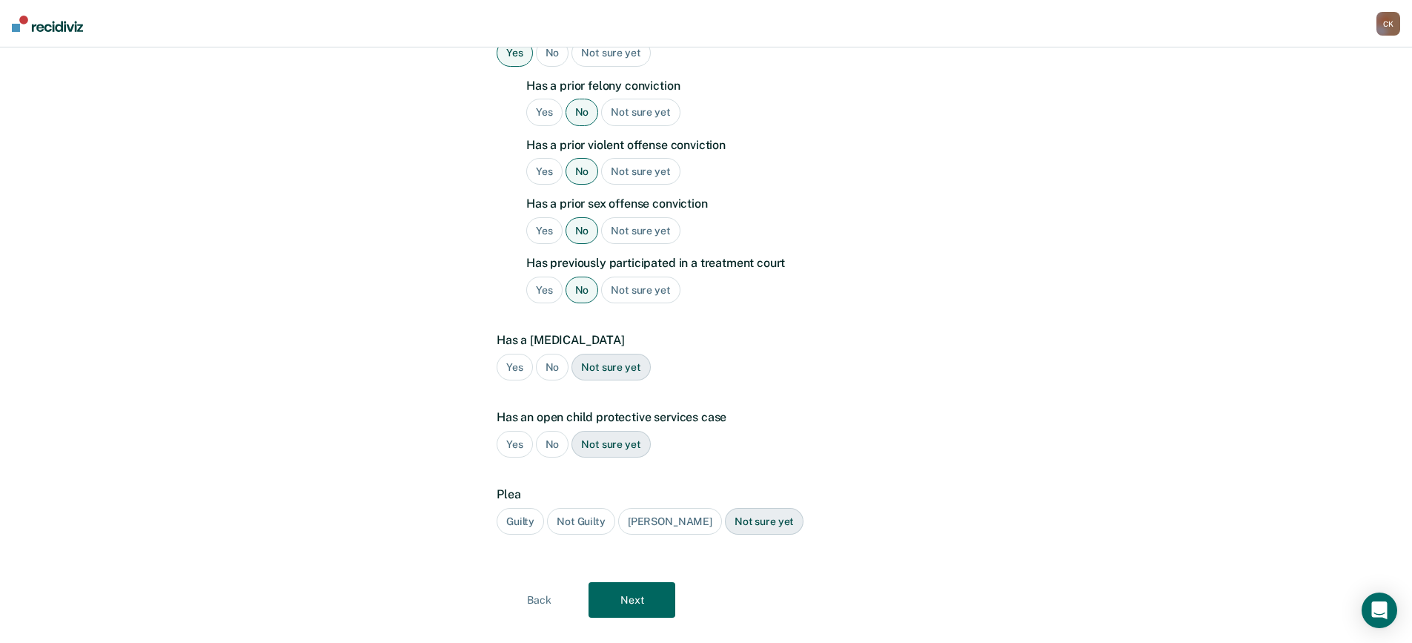
click at [552, 368] on div "No" at bounding box center [552, 367] width 33 height 27
drag, startPoint x: 554, startPoint y: 443, endPoint x: 545, endPoint y: 468, distance: 26.3
click at [551, 447] on div "No" at bounding box center [552, 444] width 33 height 27
click at [528, 521] on div "Guilty" at bounding box center [520, 521] width 47 height 27
click at [660, 592] on button "Next" at bounding box center [632, 600] width 87 height 36
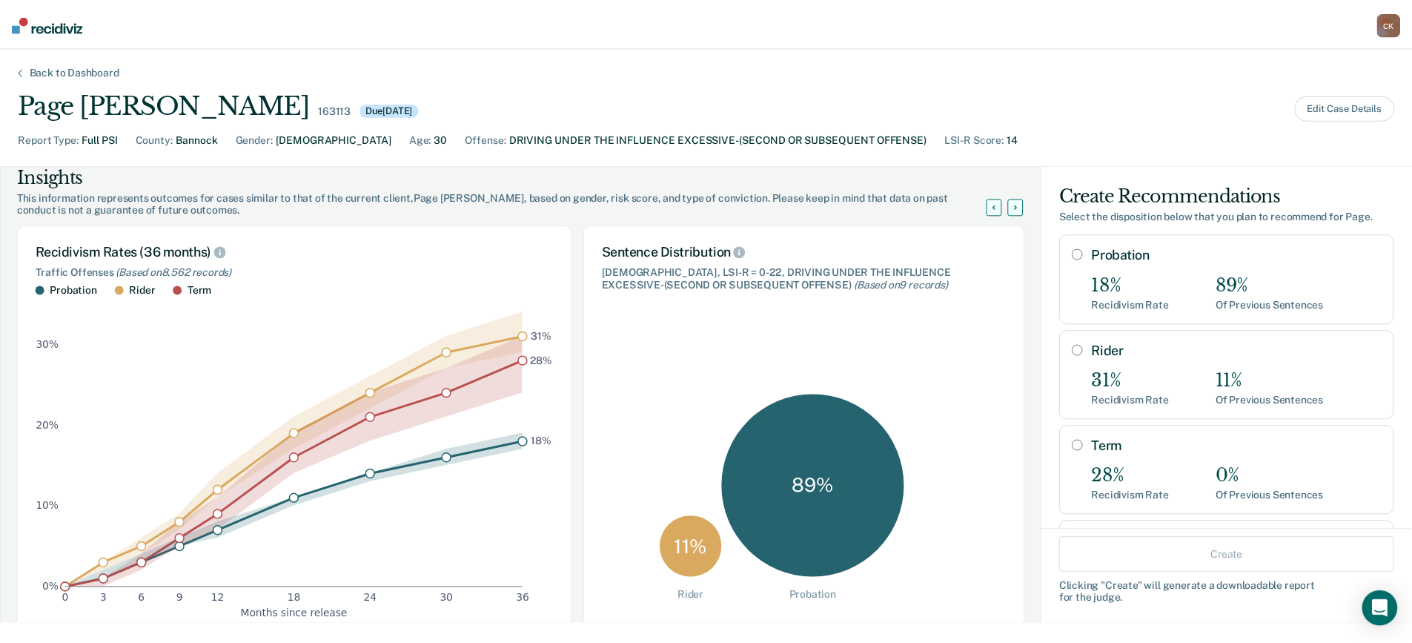
scroll to position [0, 0]
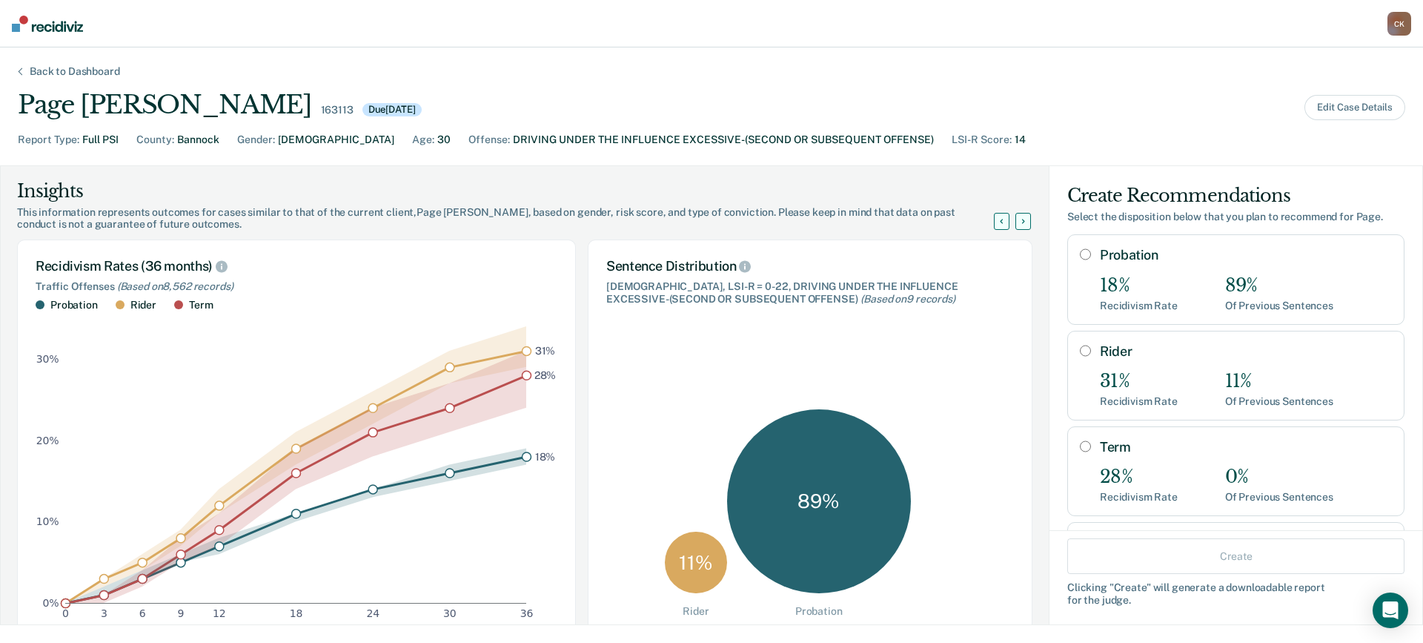
click at [1080, 251] on input "Probation" at bounding box center [1085, 254] width 11 height 12
radio input "true"
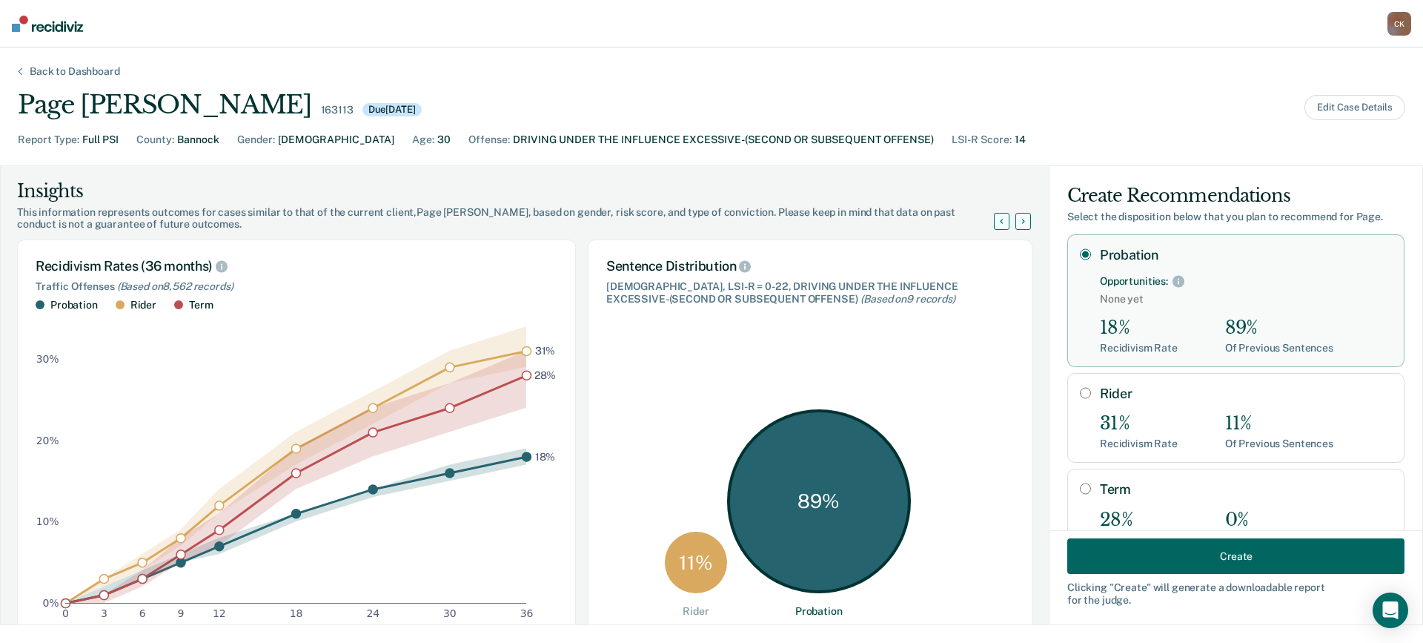
click at [1236, 550] on button "Create" at bounding box center [1235, 556] width 337 height 36
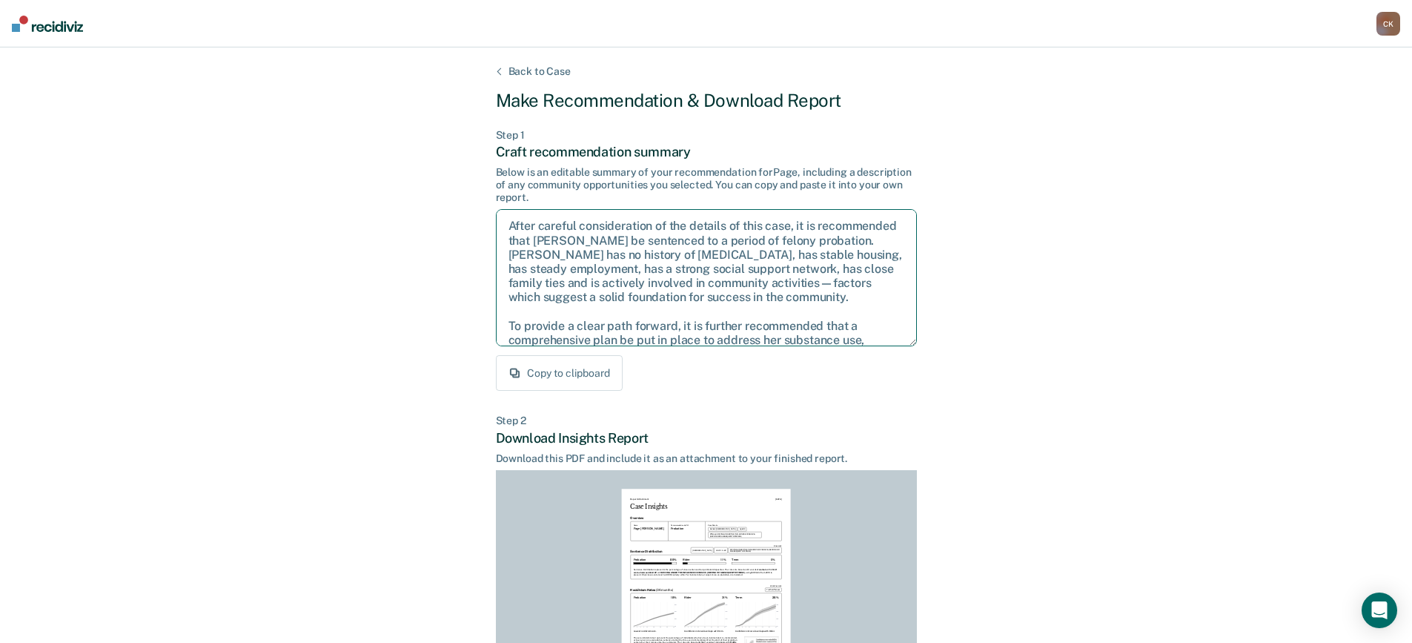
drag, startPoint x: 875, startPoint y: 331, endPoint x: 322, endPoint y: 163, distance: 578.5
click at [317, 160] on div "Back to Case Make Recommendation & Download Report Step 1 Craft recommendation …" at bounding box center [706, 446] width 1412 height 798
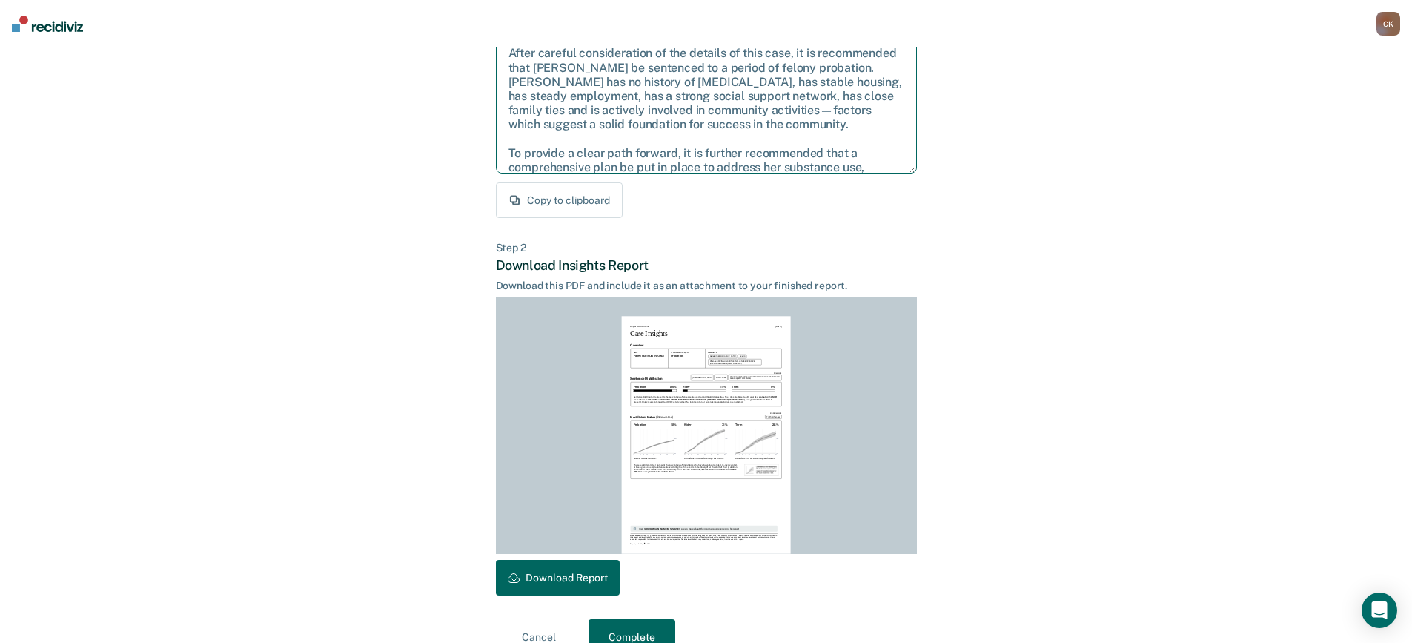
scroll to position [202, 0]
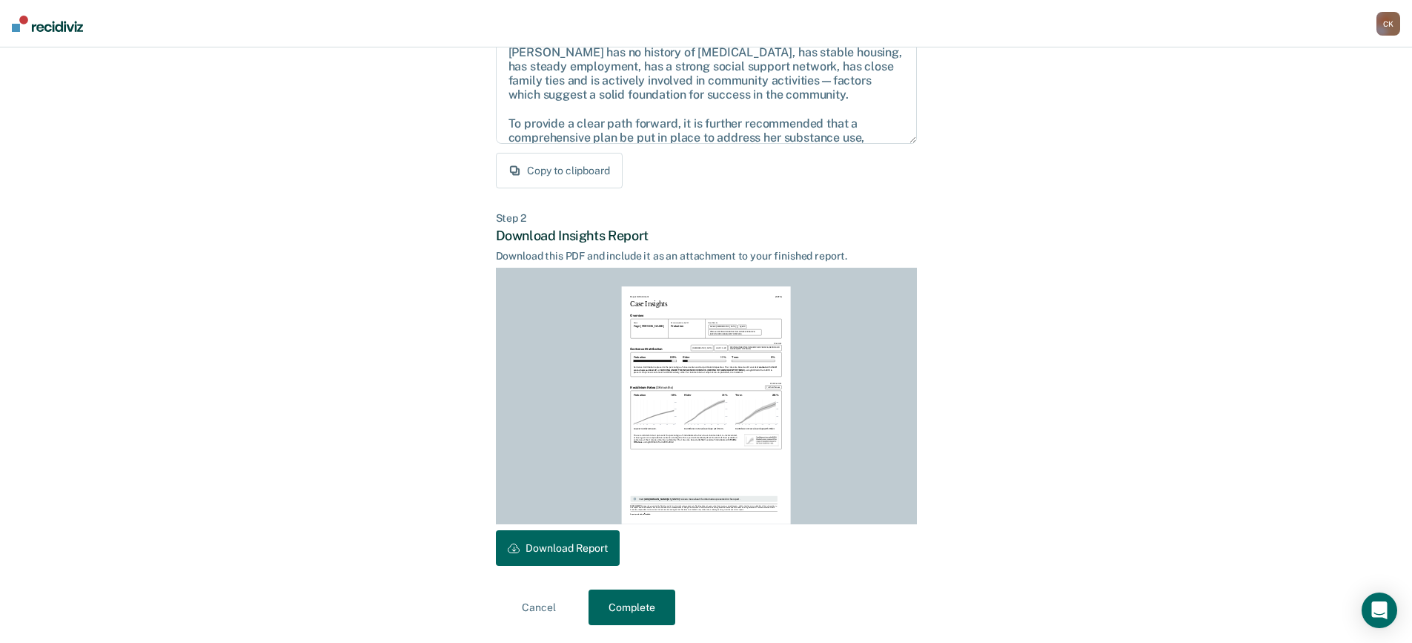
click at [550, 554] on button "Download Report" at bounding box center [558, 548] width 124 height 36
click at [640, 603] on button "Complete" at bounding box center [632, 607] width 87 height 36
